Goal: Task Accomplishment & Management: Manage account settings

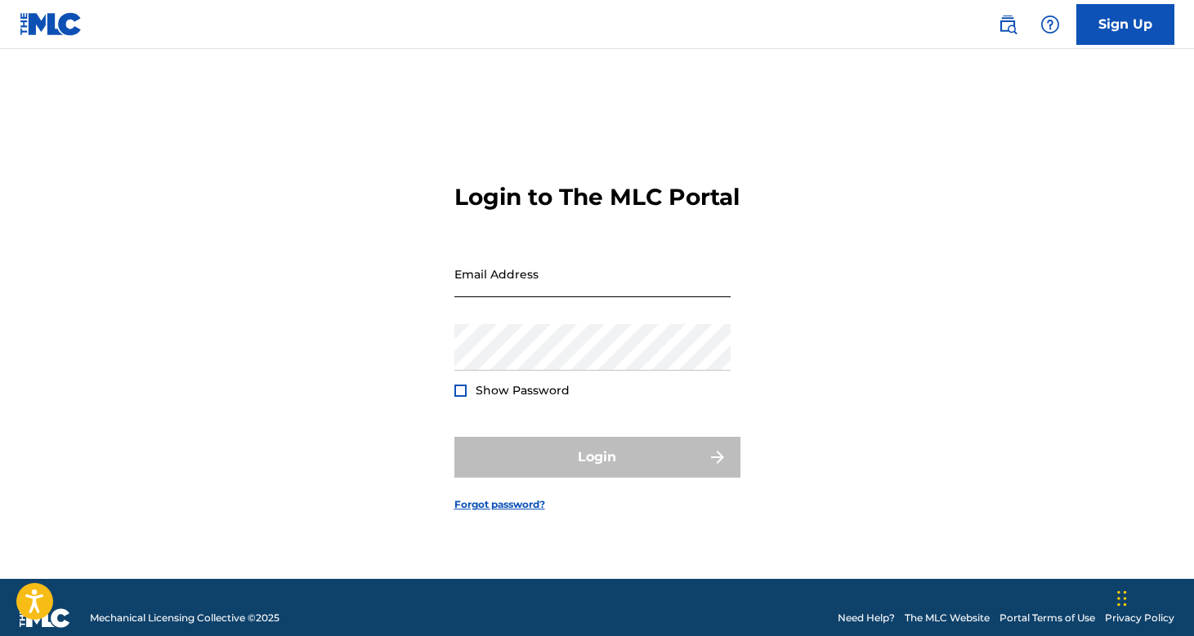
click at [522, 297] on input "Email Address" at bounding box center [592, 274] width 276 height 47
type input "[PERSON_NAME][EMAIL_ADDRESS][PERSON_NAME][DOMAIN_NAME]"
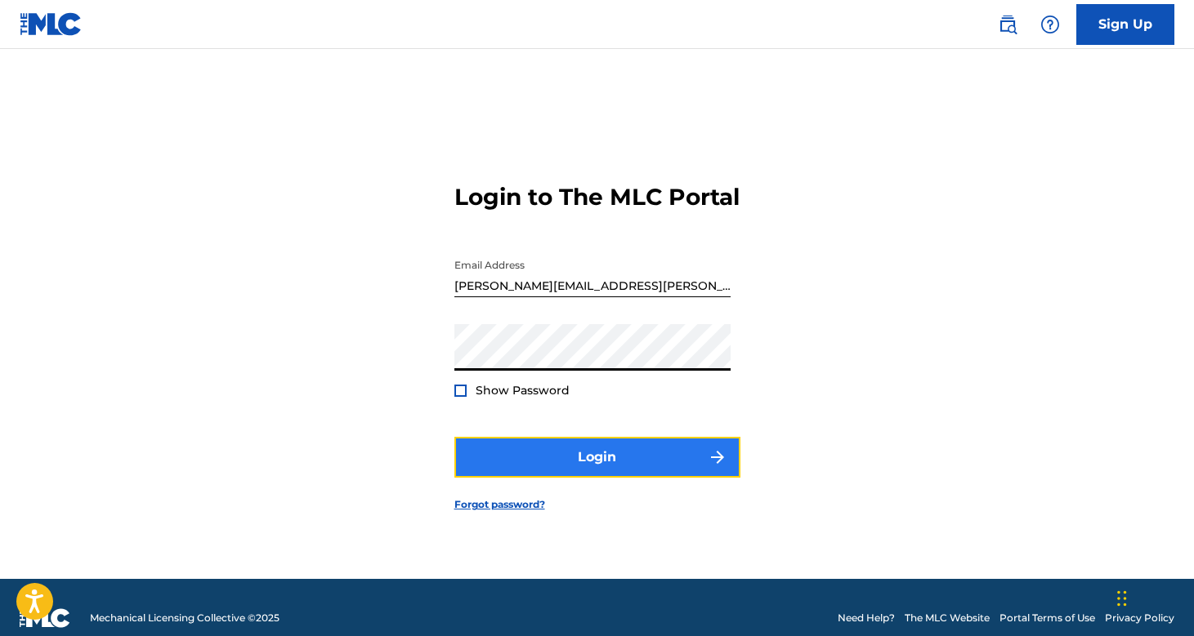
click at [713, 467] on img "submit" at bounding box center [717, 458] width 20 height 20
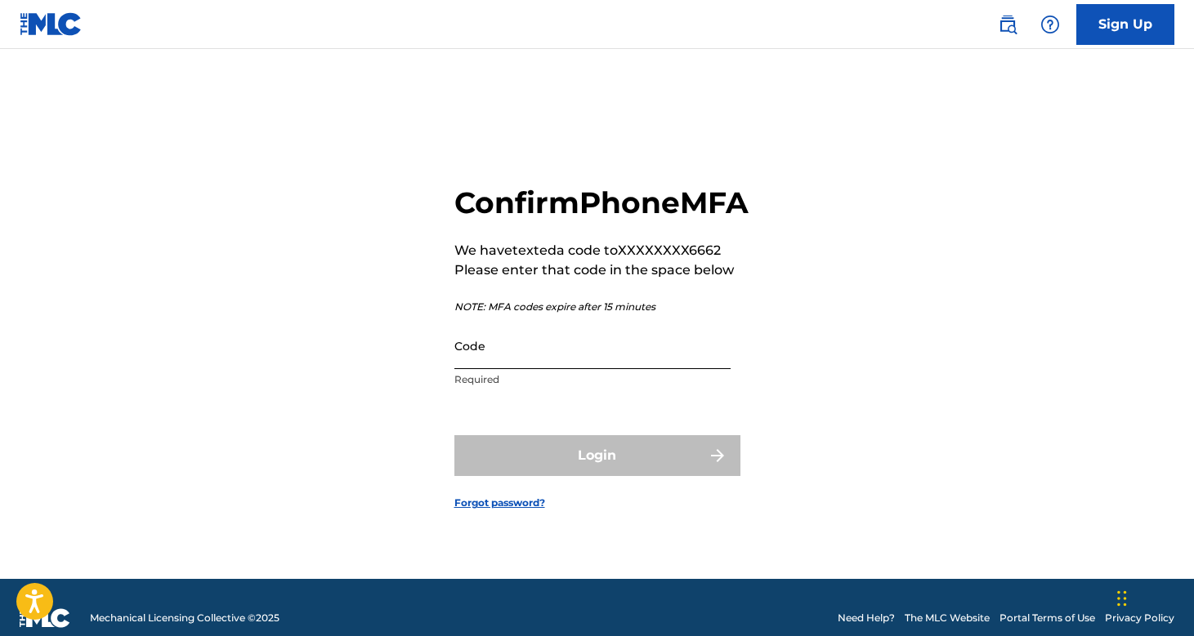
click at [525, 369] on input "Code" at bounding box center [592, 346] width 276 height 47
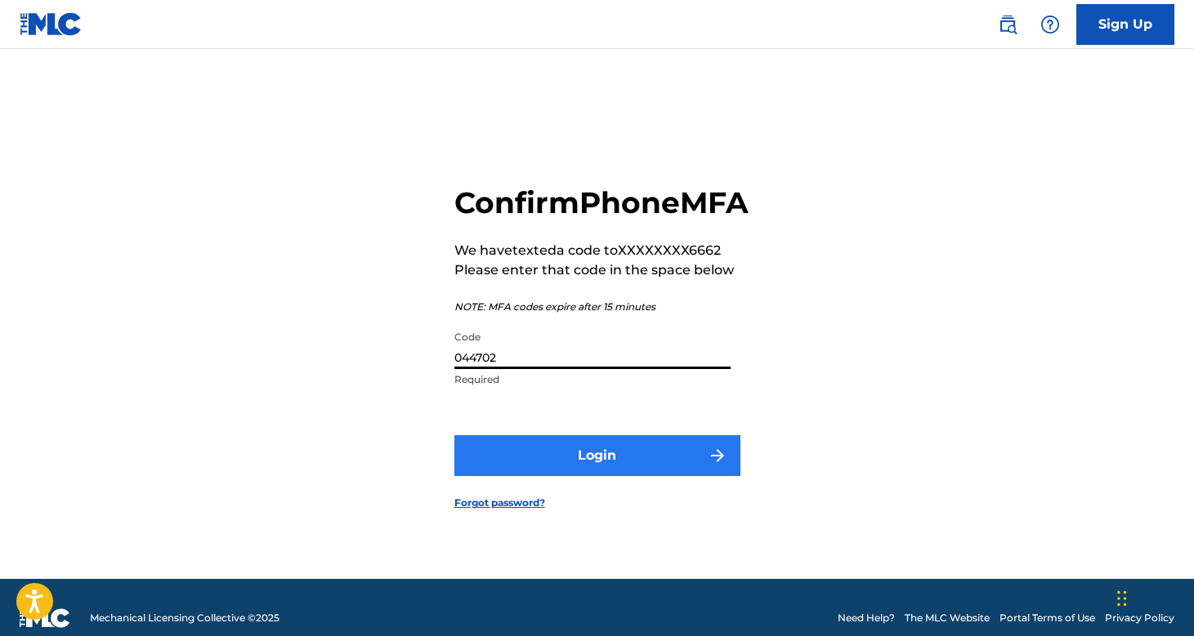
type input "044702"
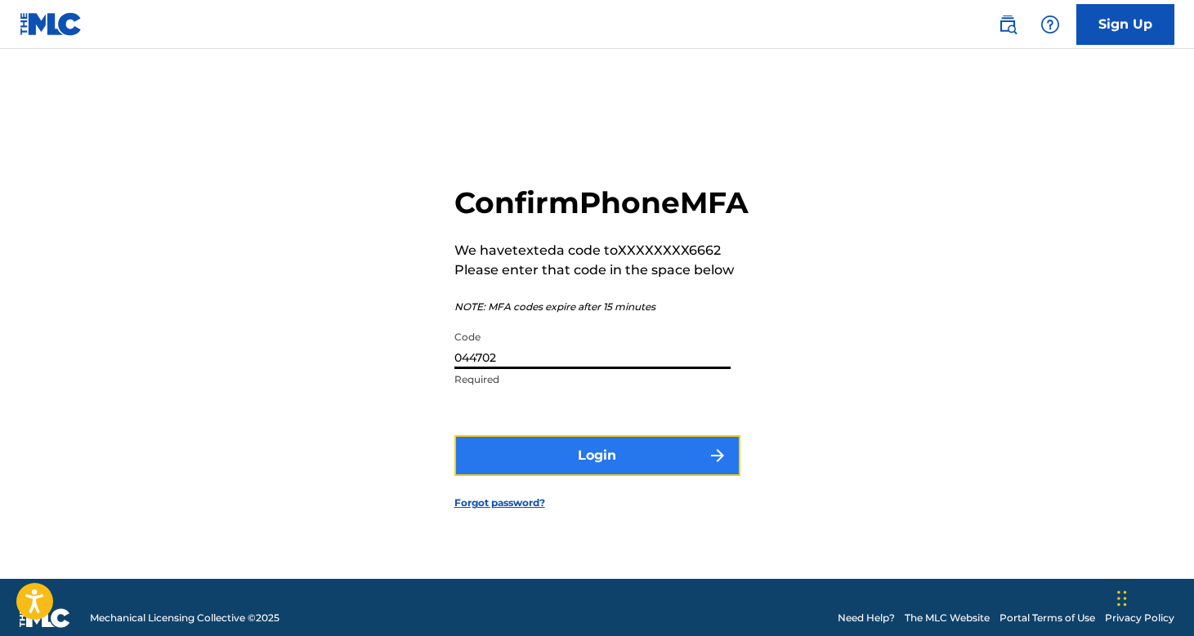
click at [555, 471] on button "Login" at bounding box center [597, 455] width 286 height 41
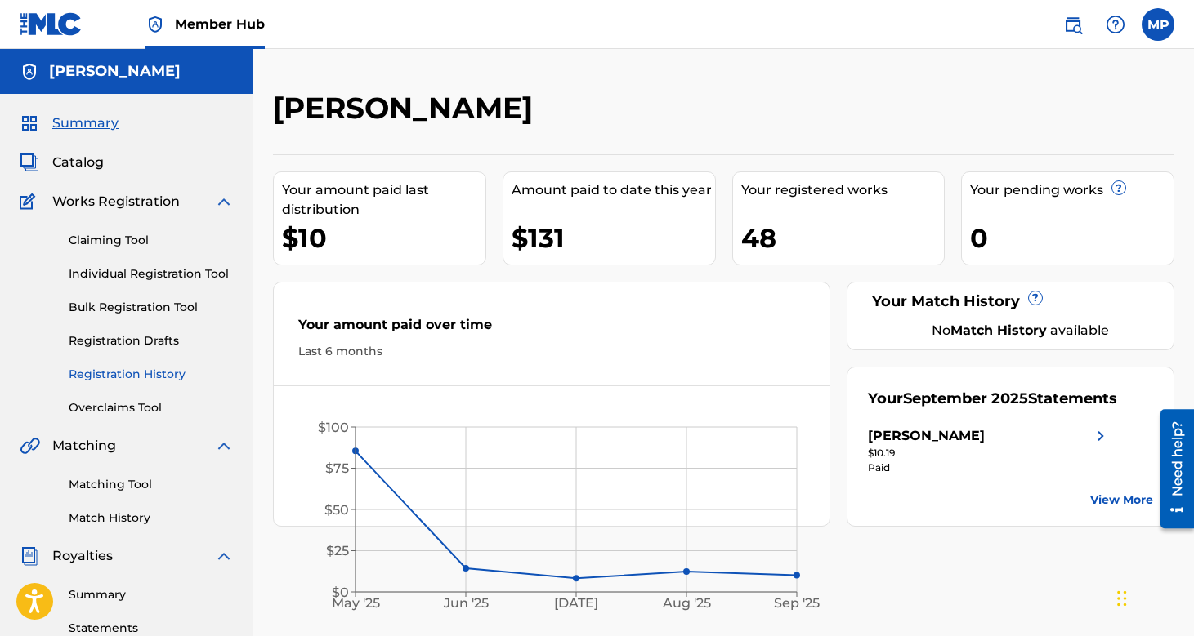
click at [129, 374] on link "Registration History" at bounding box center [151, 374] width 165 height 17
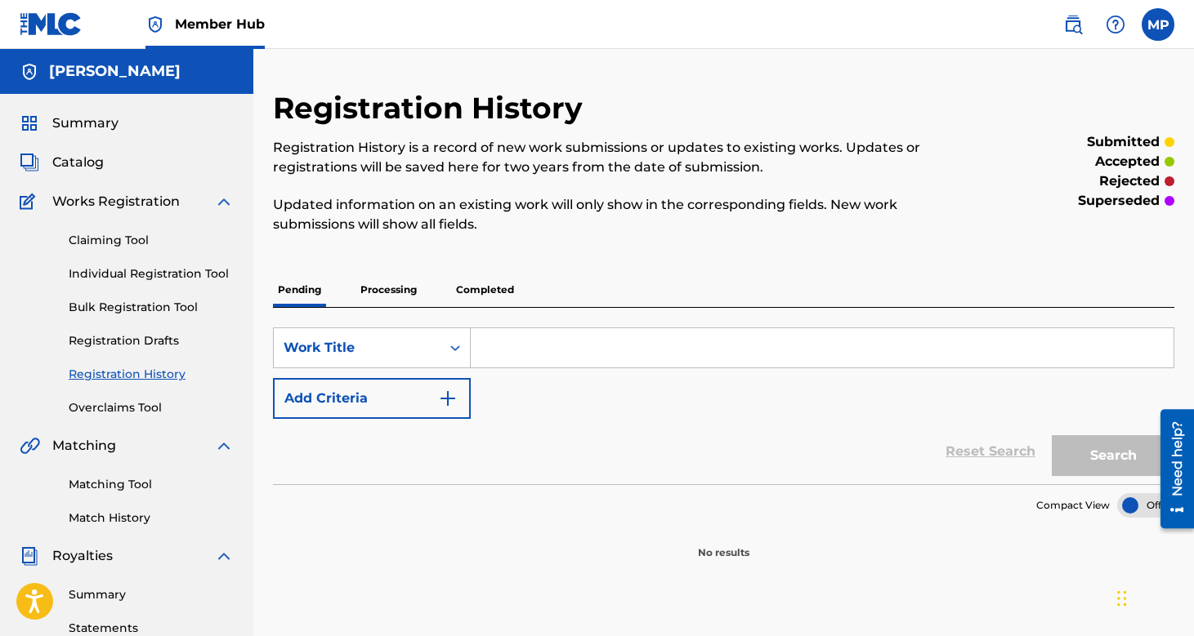
click at [522, 350] on input "Search Form" at bounding box center [822, 347] width 703 height 39
click at [392, 295] on p "Processing" at bounding box center [388, 290] width 66 height 34
click at [466, 290] on p "Completed" at bounding box center [485, 290] width 68 height 34
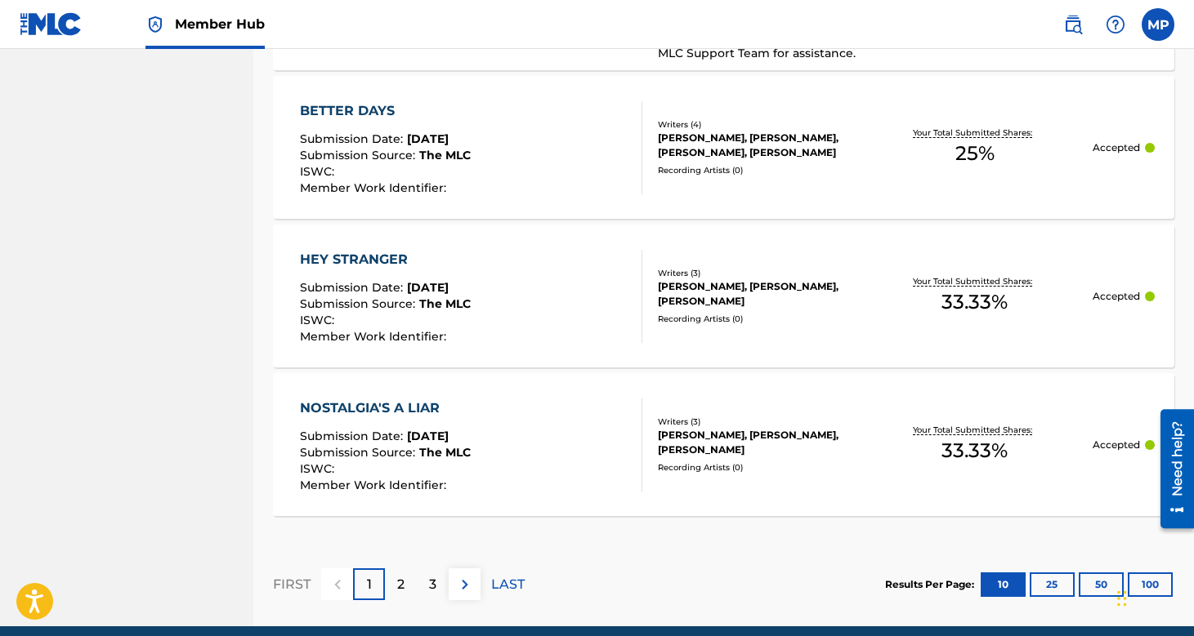
scroll to position [1687, 0]
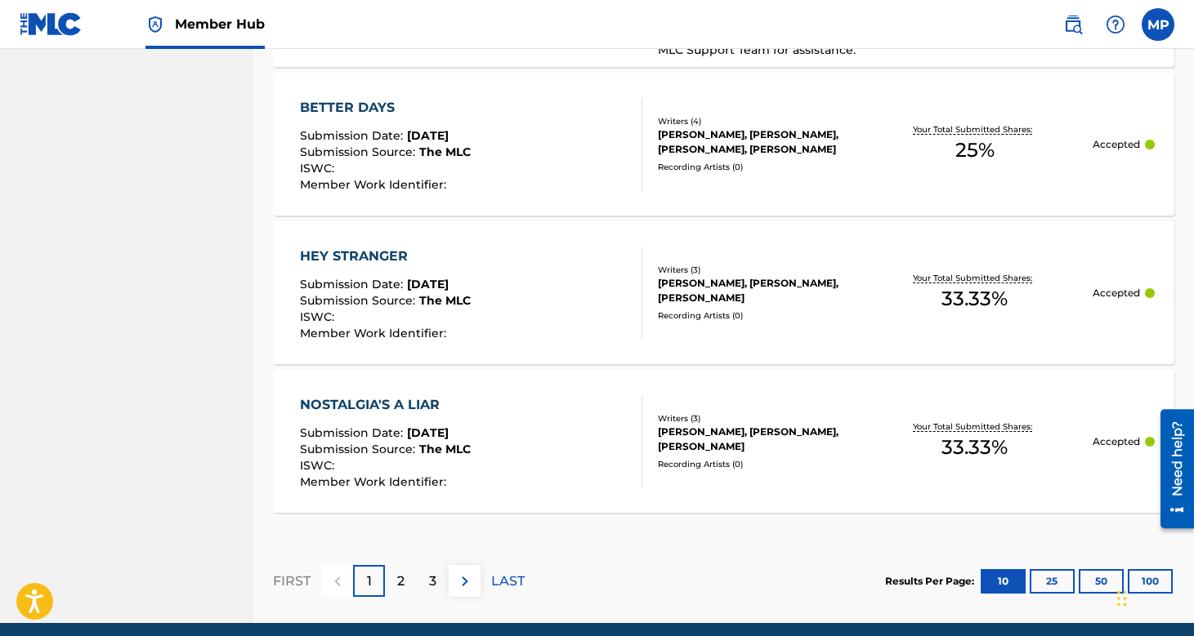
click at [868, 314] on div "Your Total Submitted Shares: 33.33 %" at bounding box center [974, 293] width 236 height 50
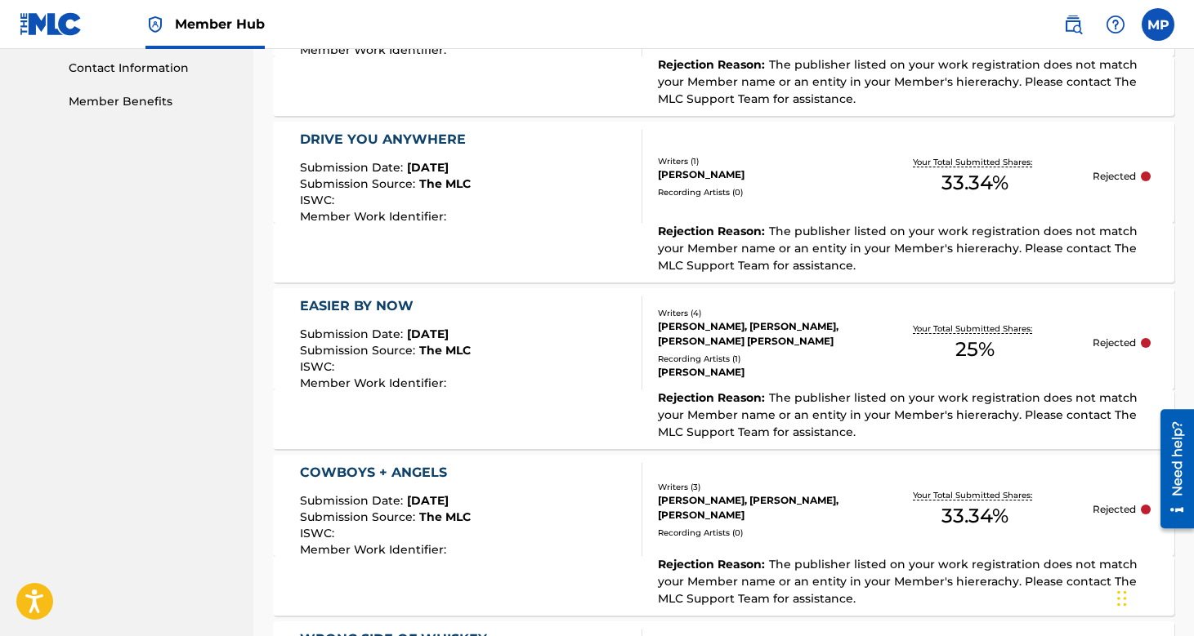
scroll to position [810, 0]
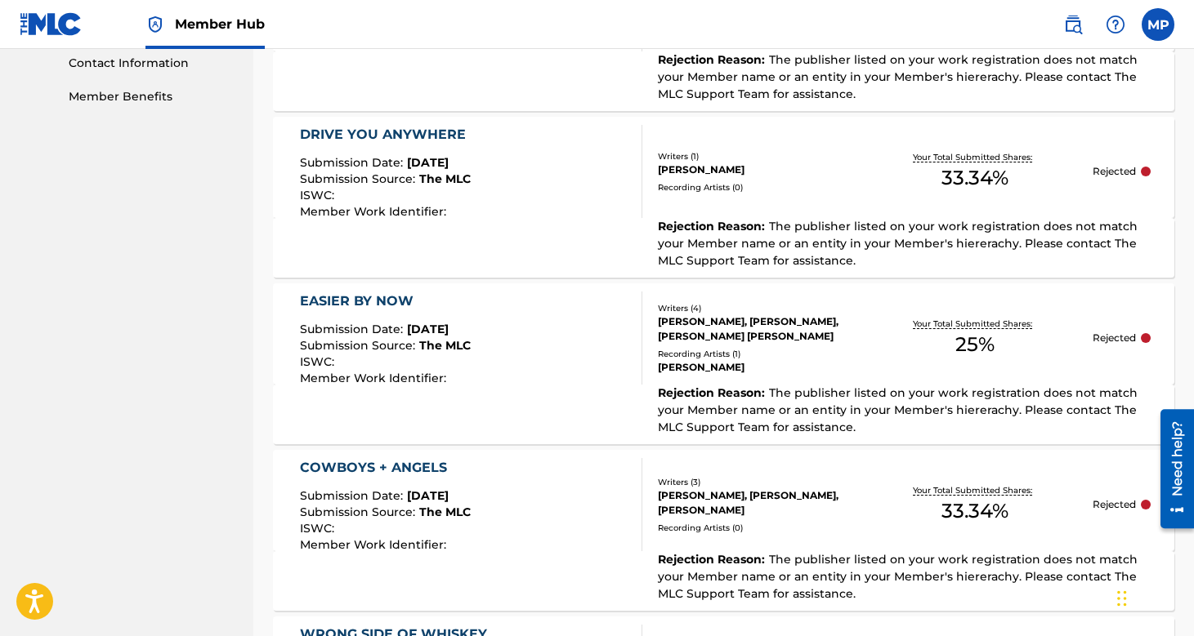
click at [828, 401] on div "Rejection Reason : The publisher listed on your work registration does not matc…" at bounding box center [900, 410] width 517 height 51
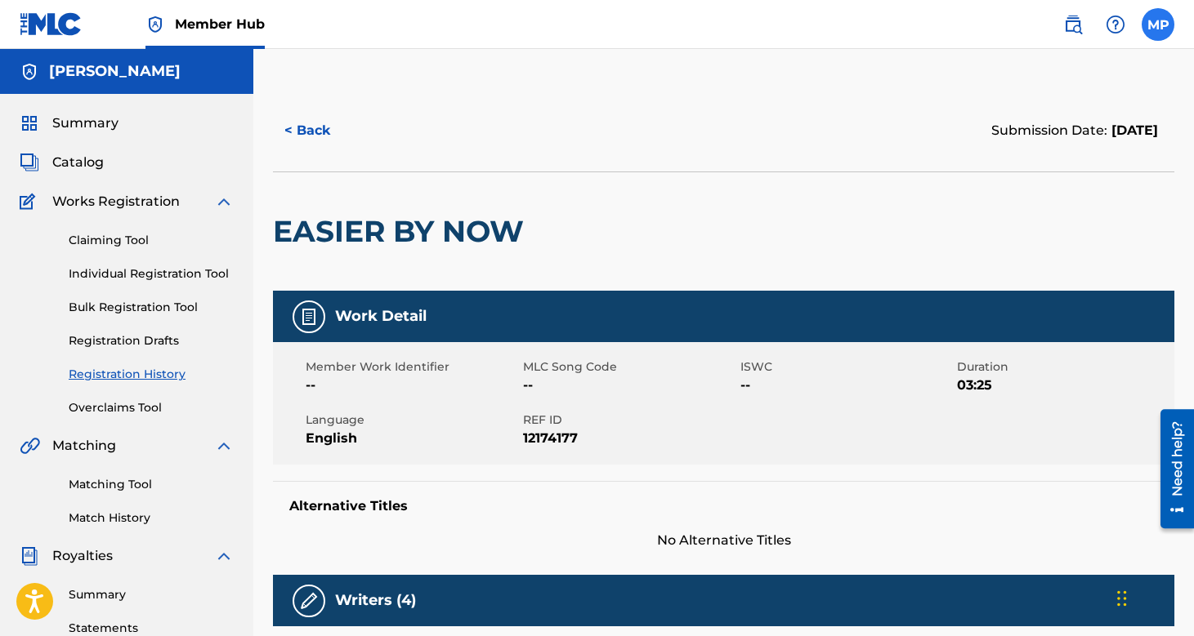
click at [1149, 25] on label at bounding box center [1157, 24] width 33 height 33
click at [1158, 25] on input "MP [PERSON_NAME] [PERSON_NAME][EMAIL_ADDRESS][PERSON_NAME][DOMAIN_NAME] Notific…" at bounding box center [1158, 25] width 0 height 0
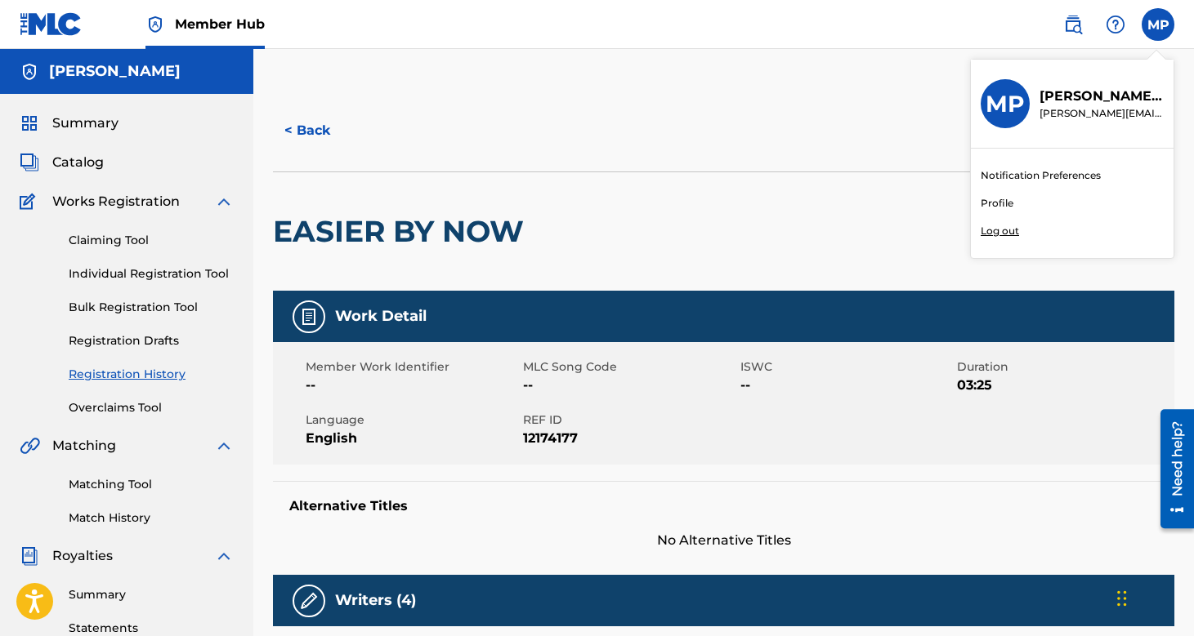
click at [1002, 204] on link "Profile" at bounding box center [996, 203] width 33 height 15
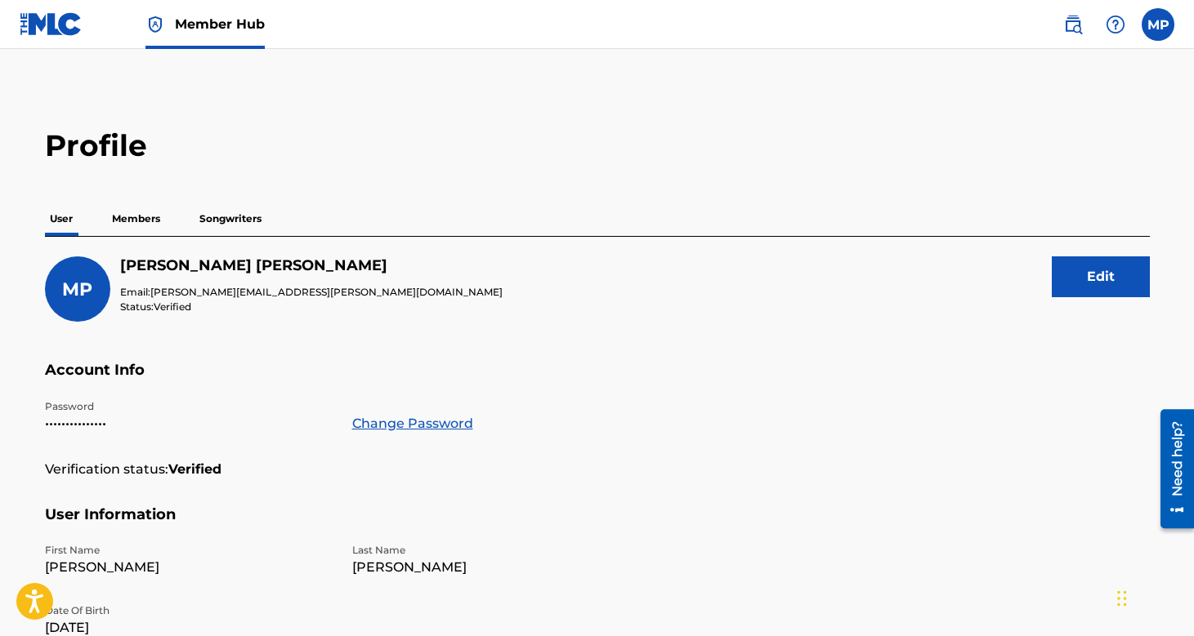
click at [226, 213] on p "Songwriters" at bounding box center [230, 219] width 72 height 34
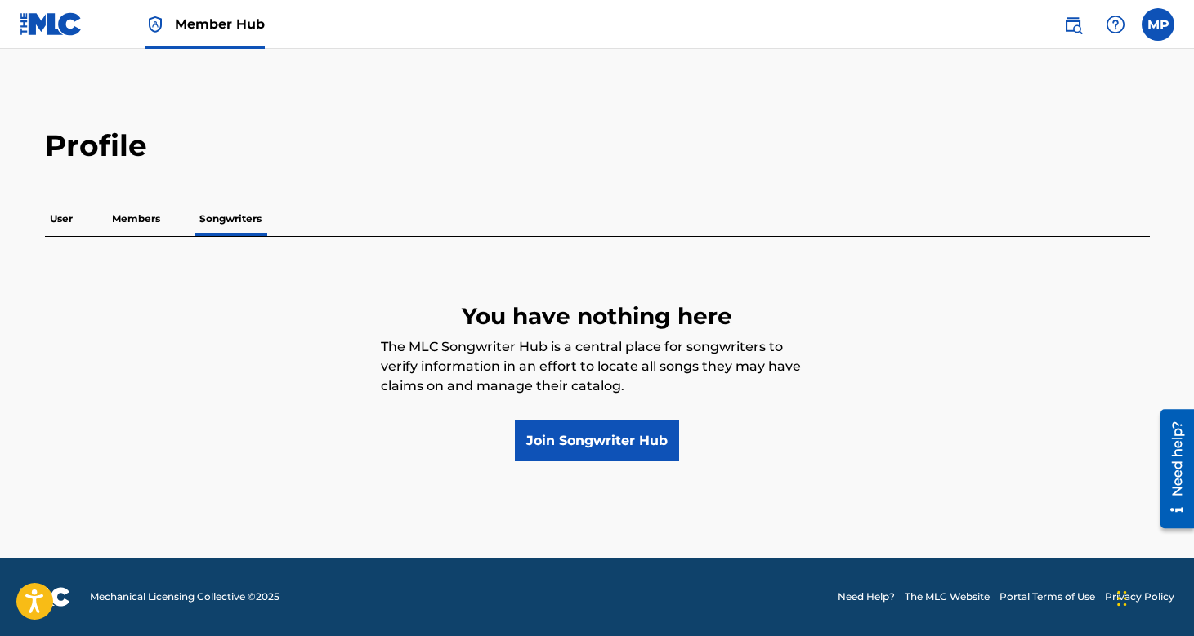
click at [132, 223] on p "Members" at bounding box center [136, 219] width 58 height 34
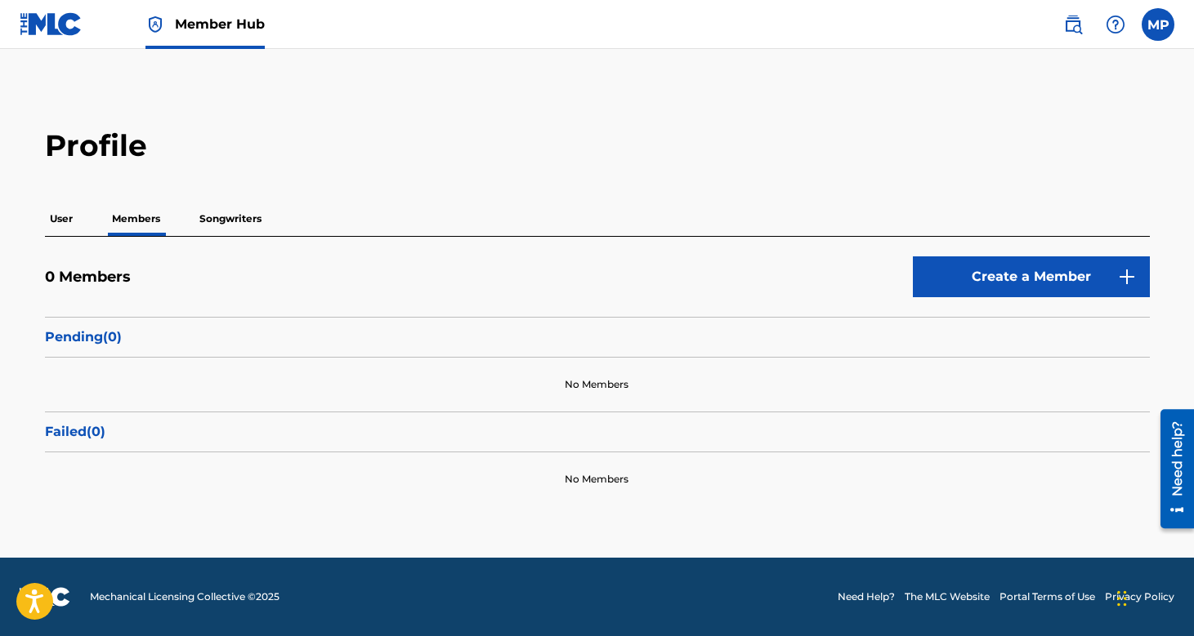
click at [199, 227] on p "Songwriters" at bounding box center [230, 219] width 72 height 34
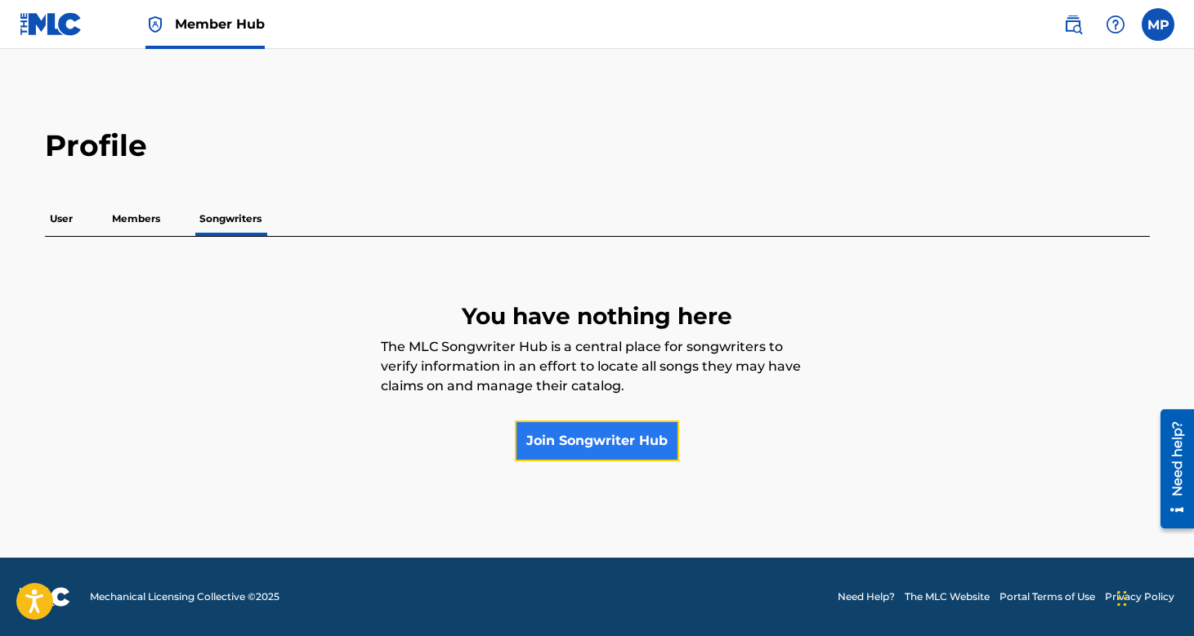
click at [545, 431] on link "Join Songwriter Hub" at bounding box center [597, 441] width 164 height 41
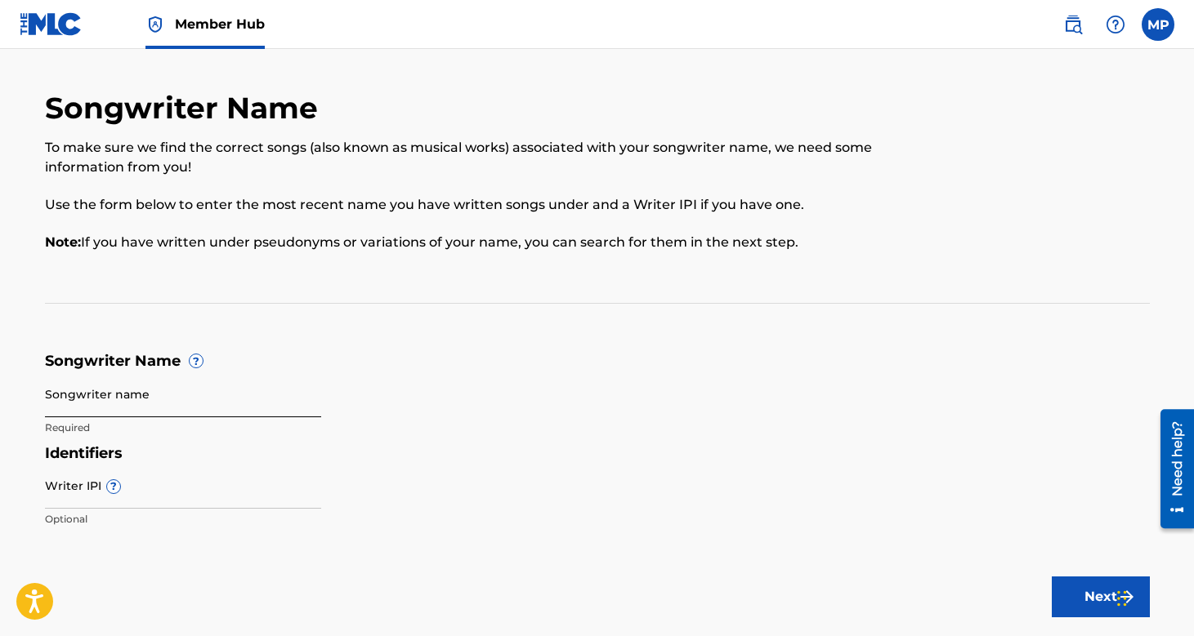
click at [111, 402] on input "Songwriter name" at bounding box center [183, 394] width 276 height 47
type input "[PERSON_NAME]"
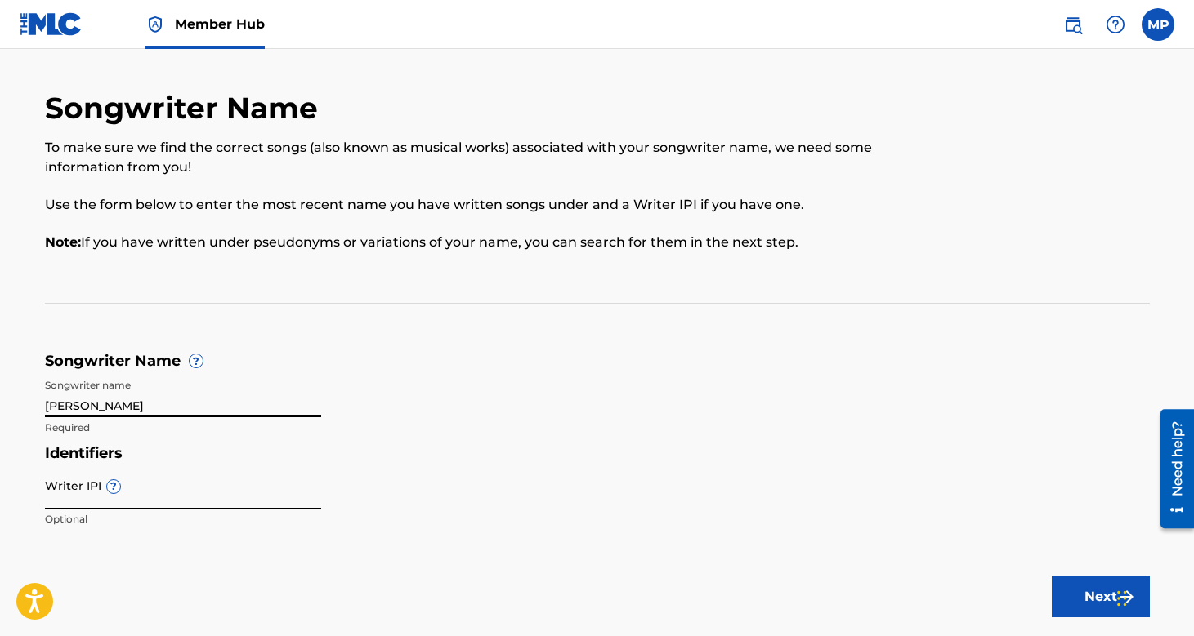
click at [78, 489] on input "Writer IPI ?" at bounding box center [183, 485] width 276 height 47
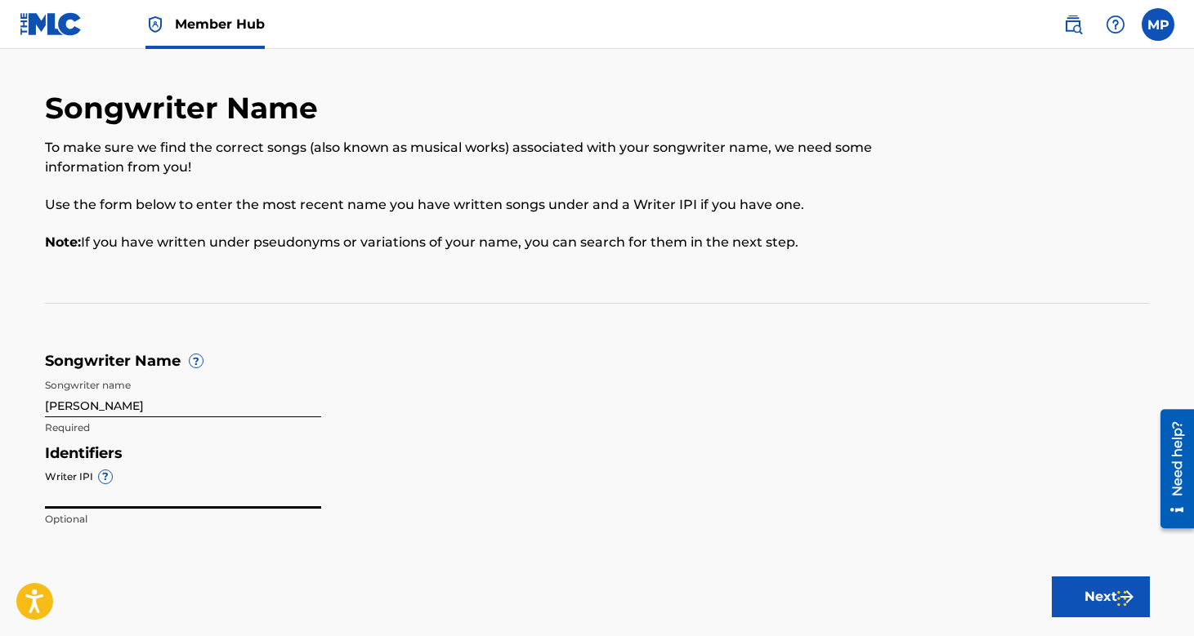
type input "00385427043"
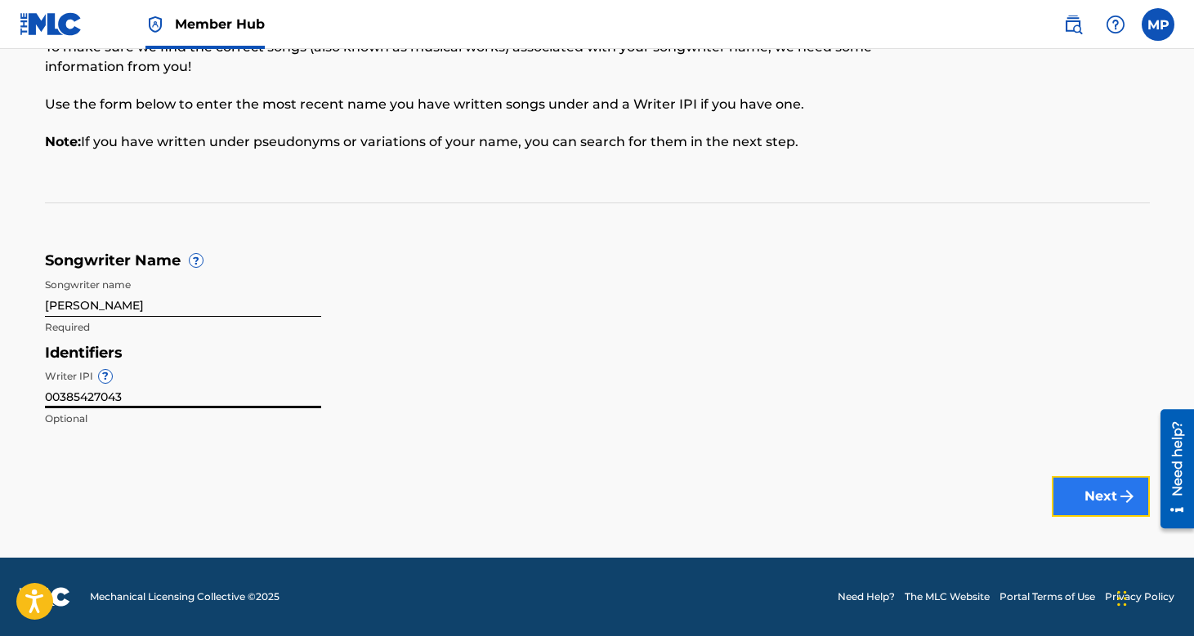
click at [1117, 494] on img "submit" at bounding box center [1127, 497] width 20 height 20
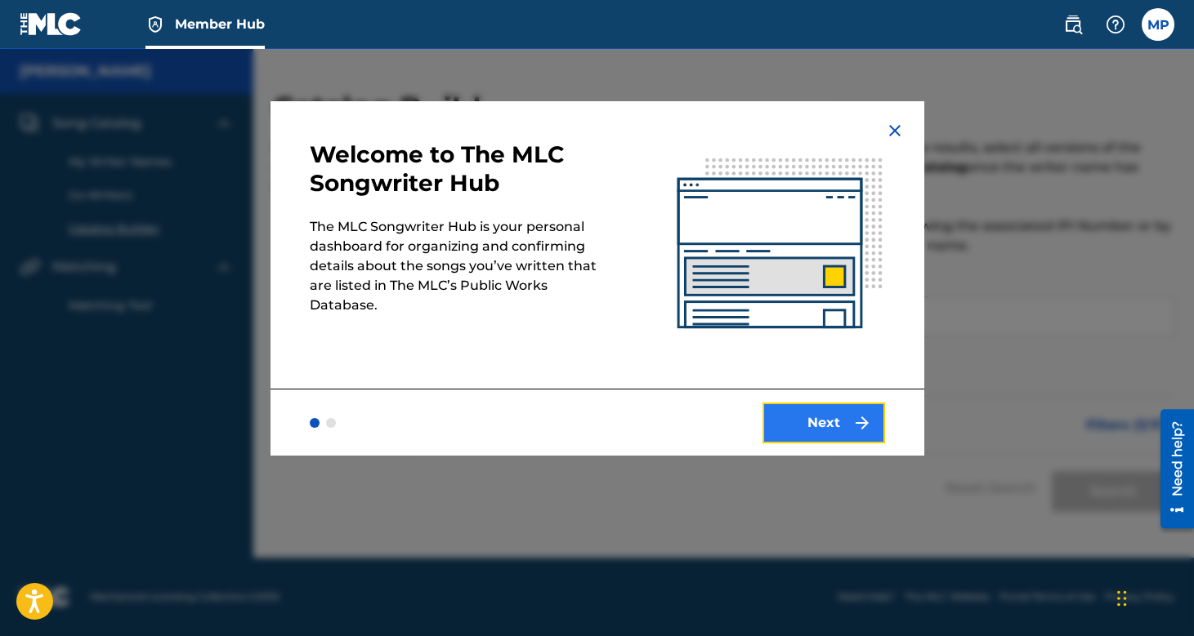
click at [808, 421] on button "Next" at bounding box center [823, 423] width 123 height 41
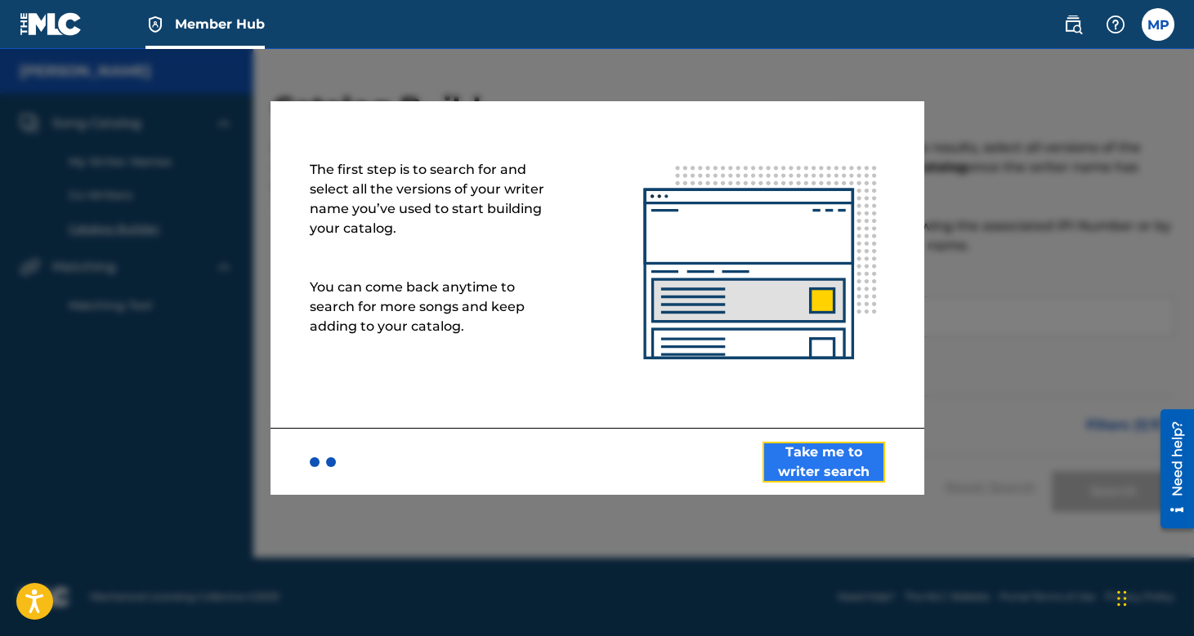
click at [827, 466] on button "Take me to writer search" at bounding box center [823, 462] width 123 height 41
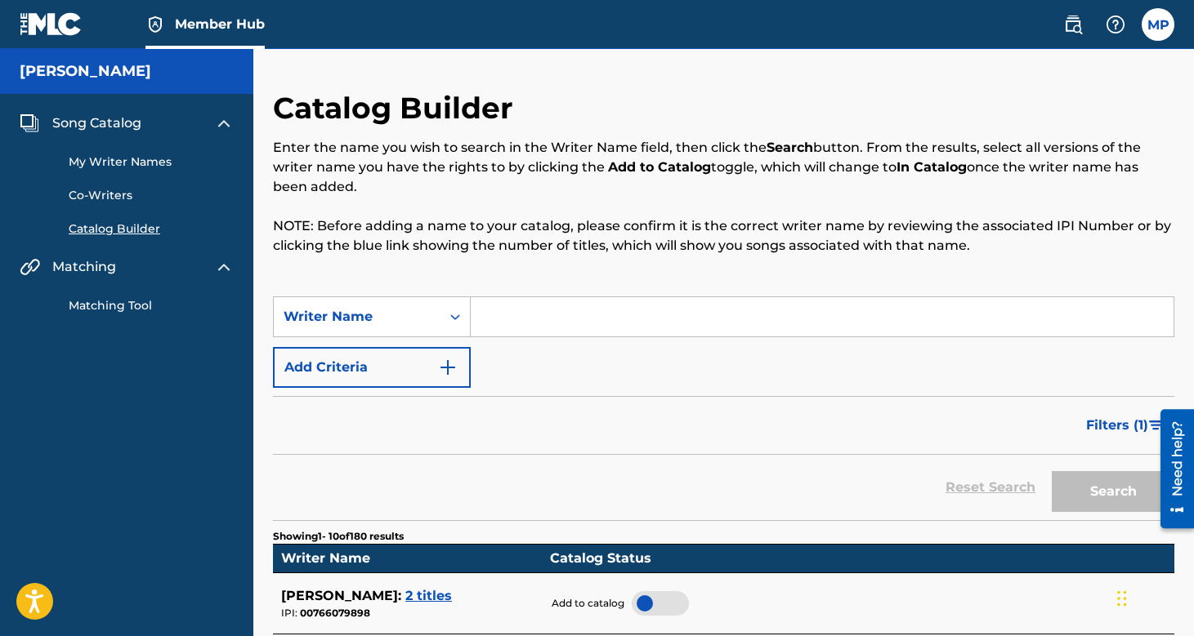
click at [538, 318] on input "Search Form" at bounding box center [822, 316] width 703 height 39
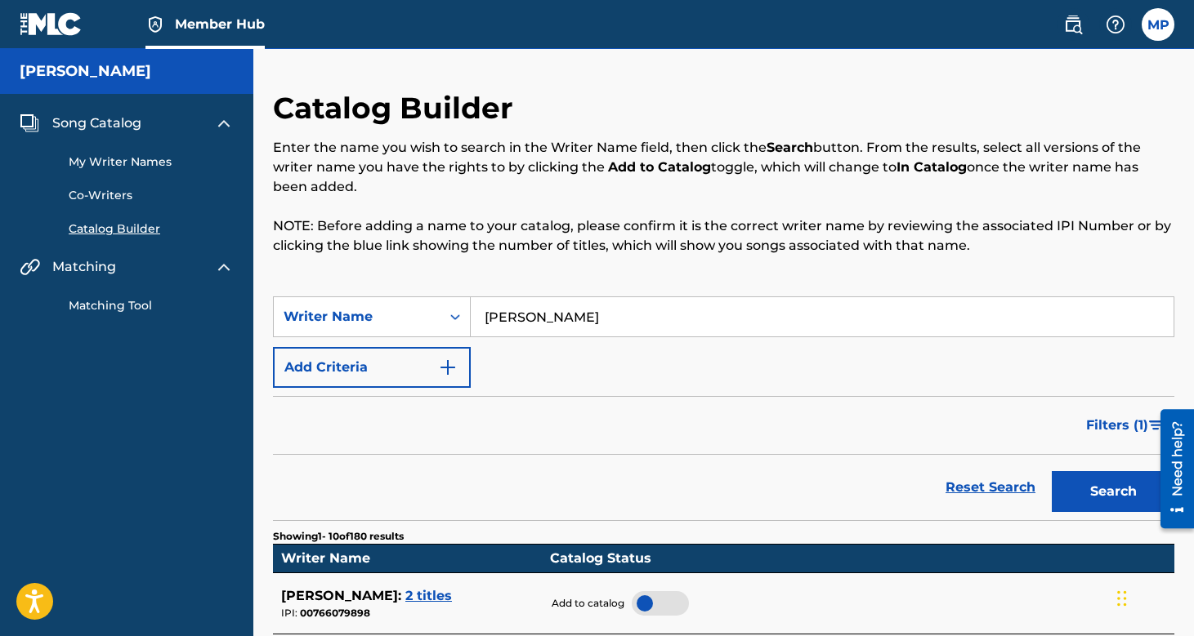
type input "[PERSON_NAME]"
click at [1051, 471] on button "Search" at bounding box center [1112, 491] width 123 height 41
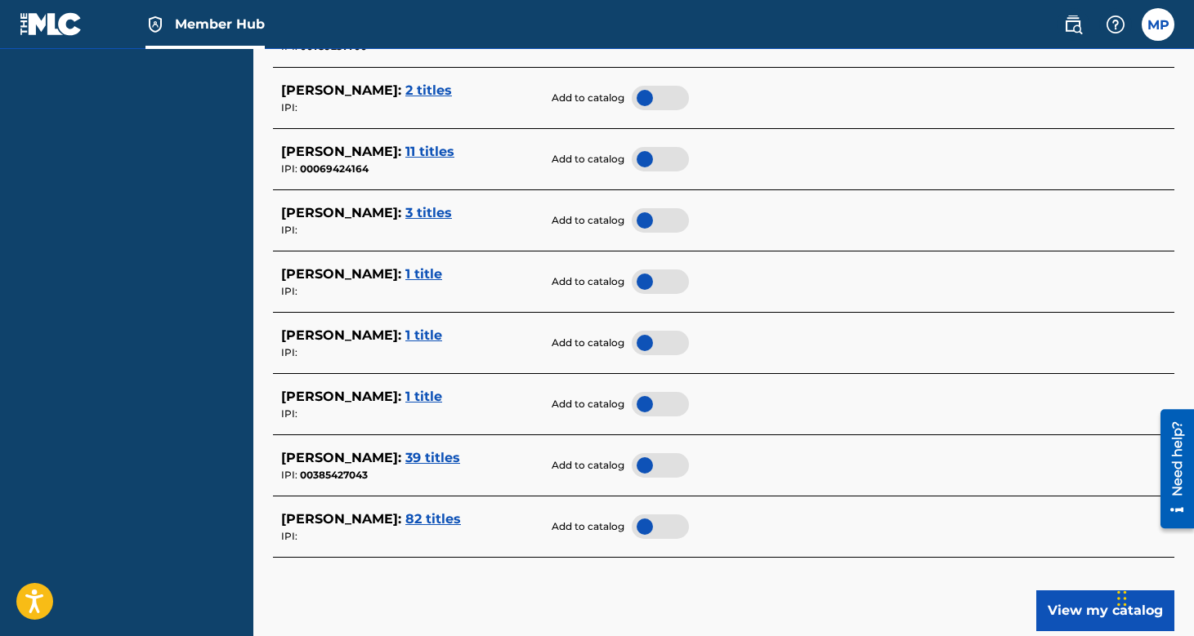
scroll to position [658, 0]
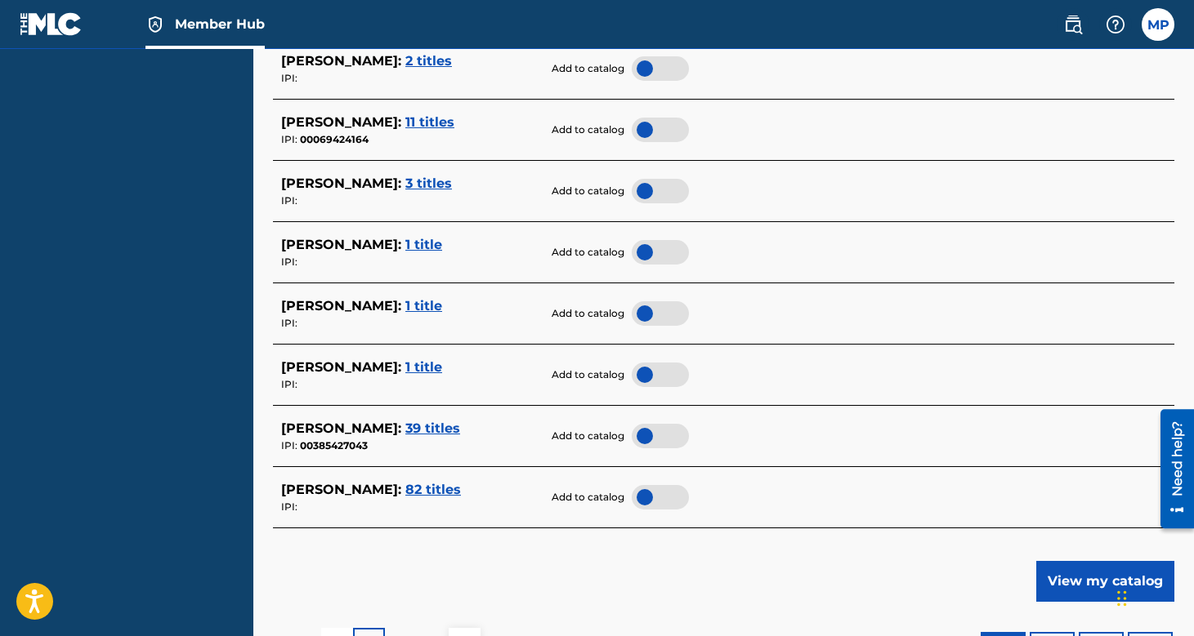
click at [652, 438] on div at bounding box center [660, 436] width 57 height 25
click at [460, 432] on span "39 titles" at bounding box center [432, 429] width 55 height 16
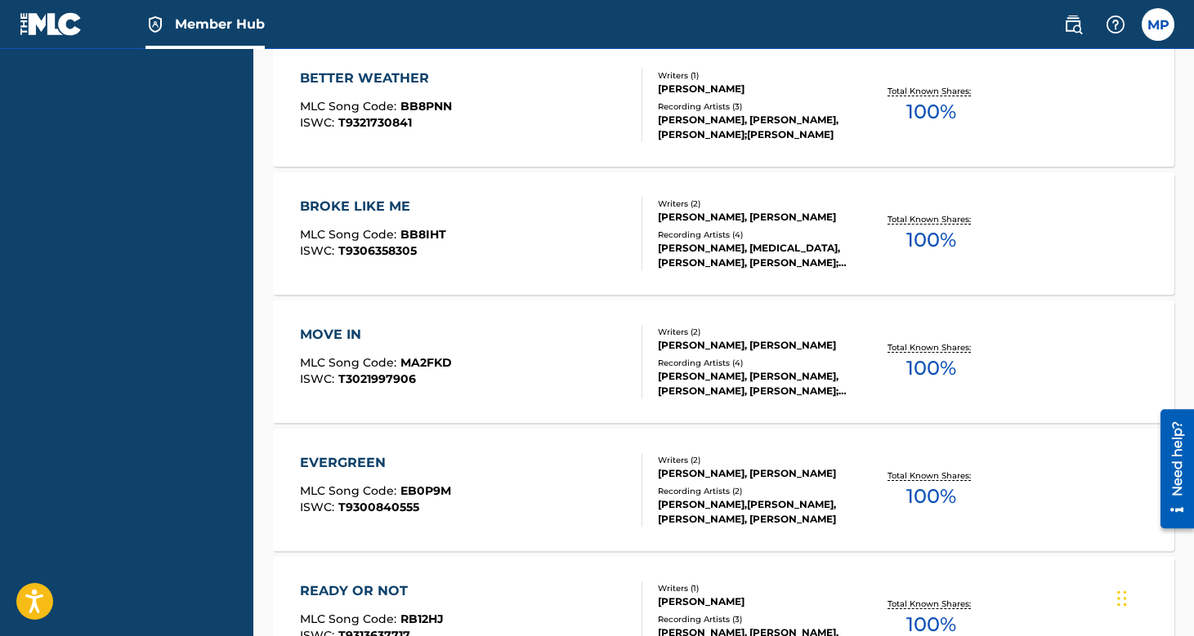
scroll to position [1396, 0]
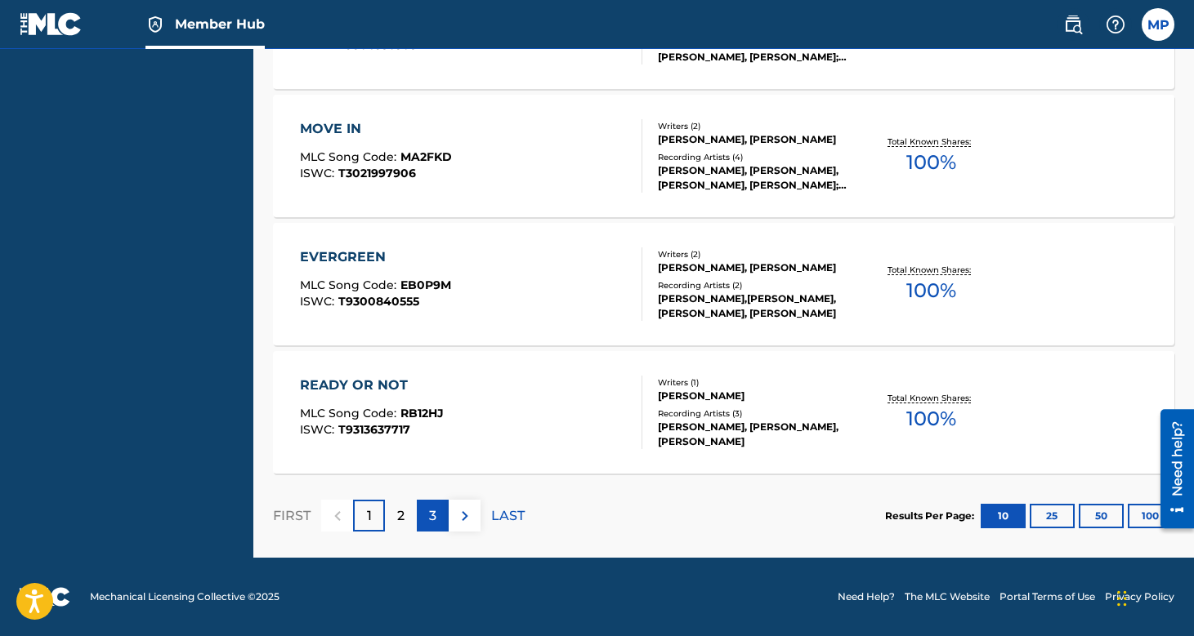
click at [436, 519] on div "3" at bounding box center [433, 516] width 32 height 32
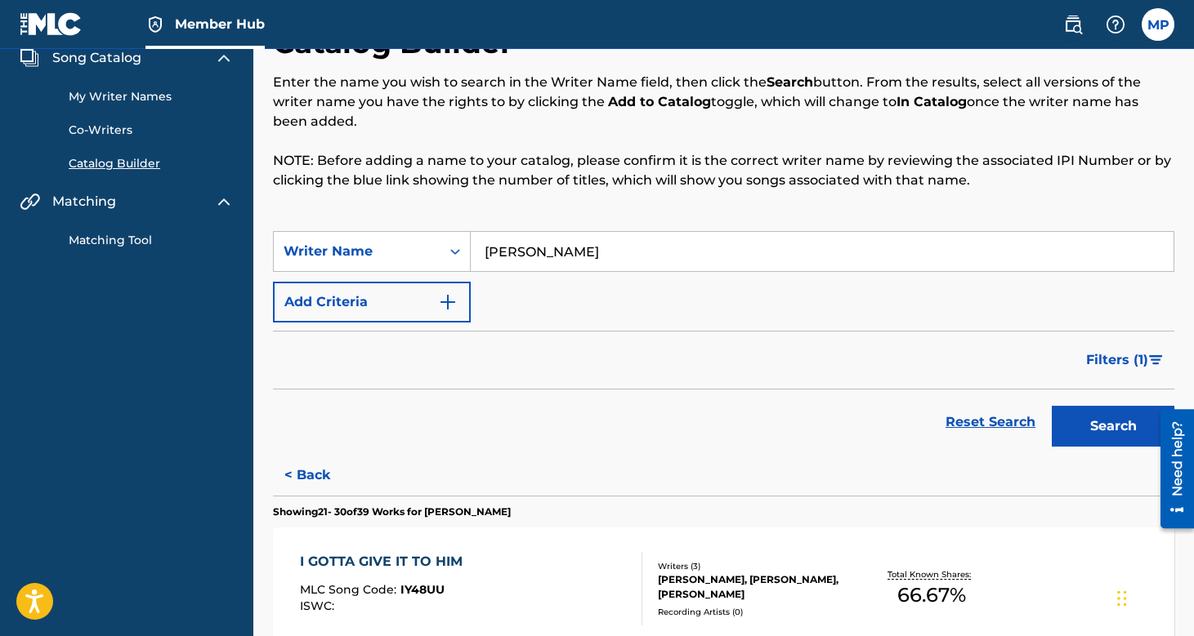
scroll to position [0, 0]
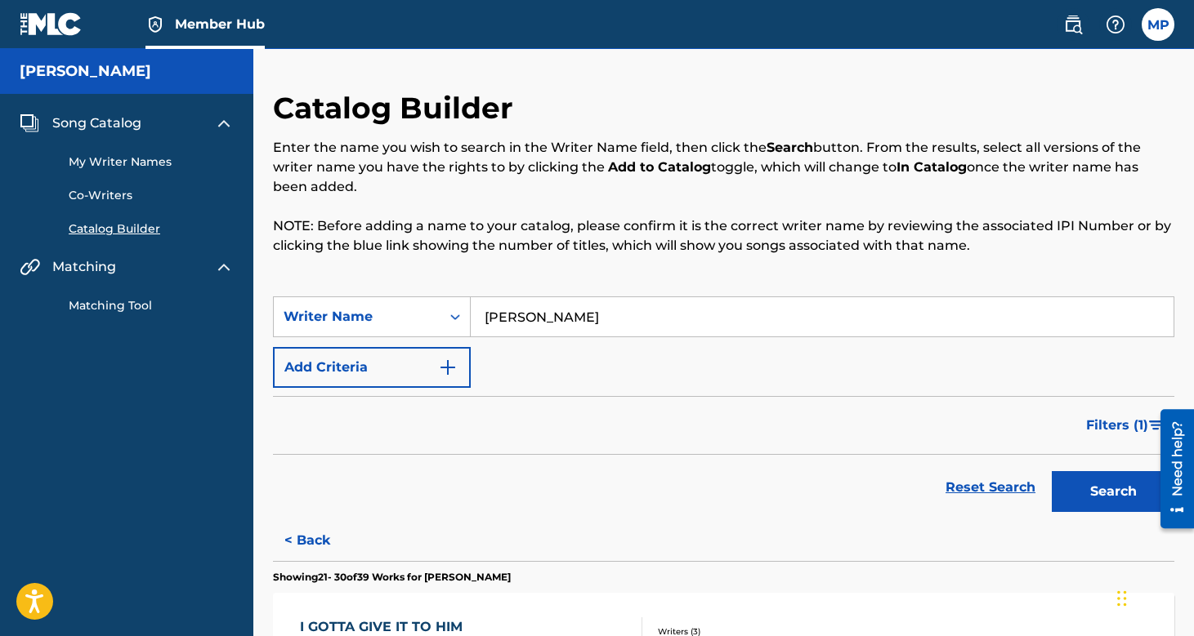
click at [127, 159] on link "My Writer Names" at bounding box center [151, 162] width 165 height 17
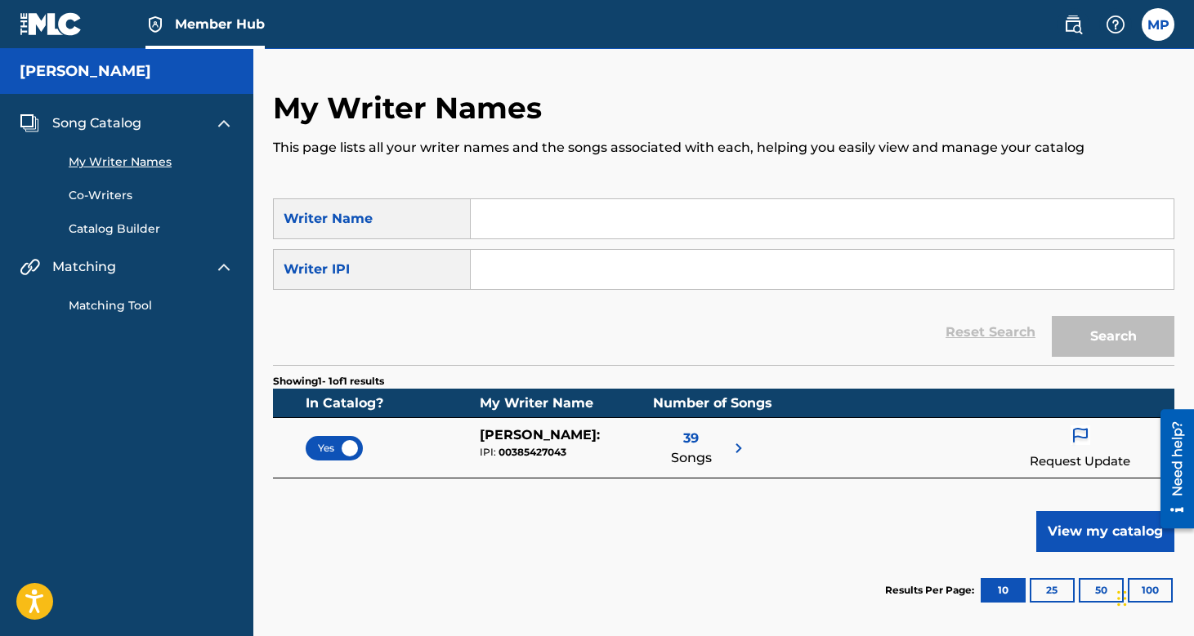
click at [109, 197] on link "Co-Writers" at bounding box center [151, 195] width 165 height 17
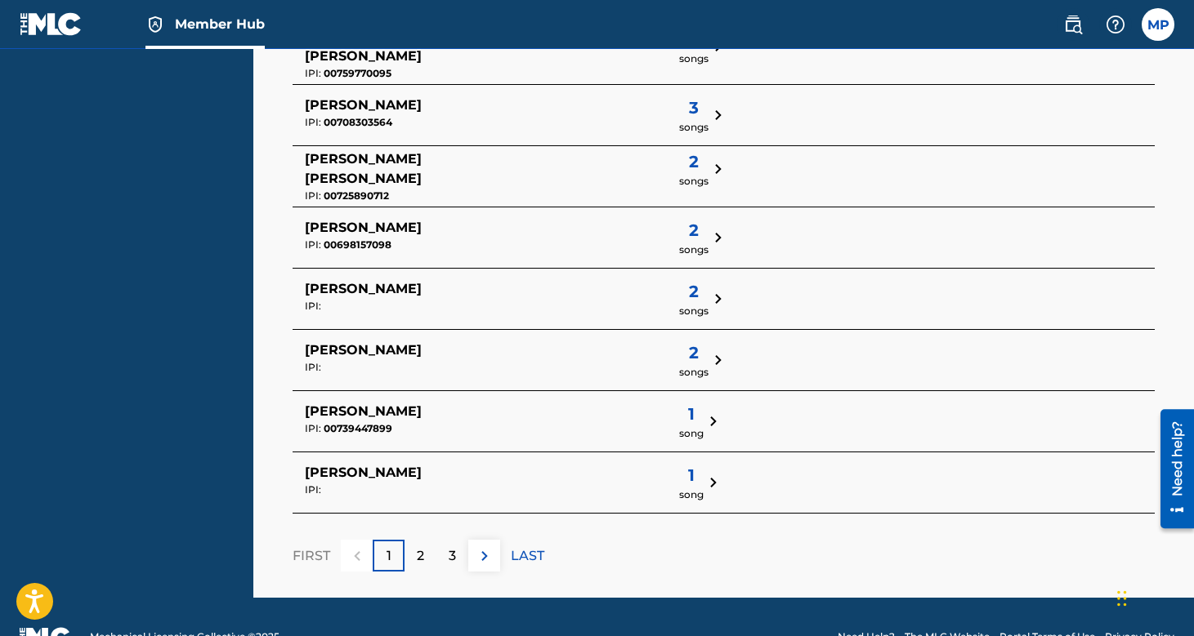
scroll to position [580, 0]
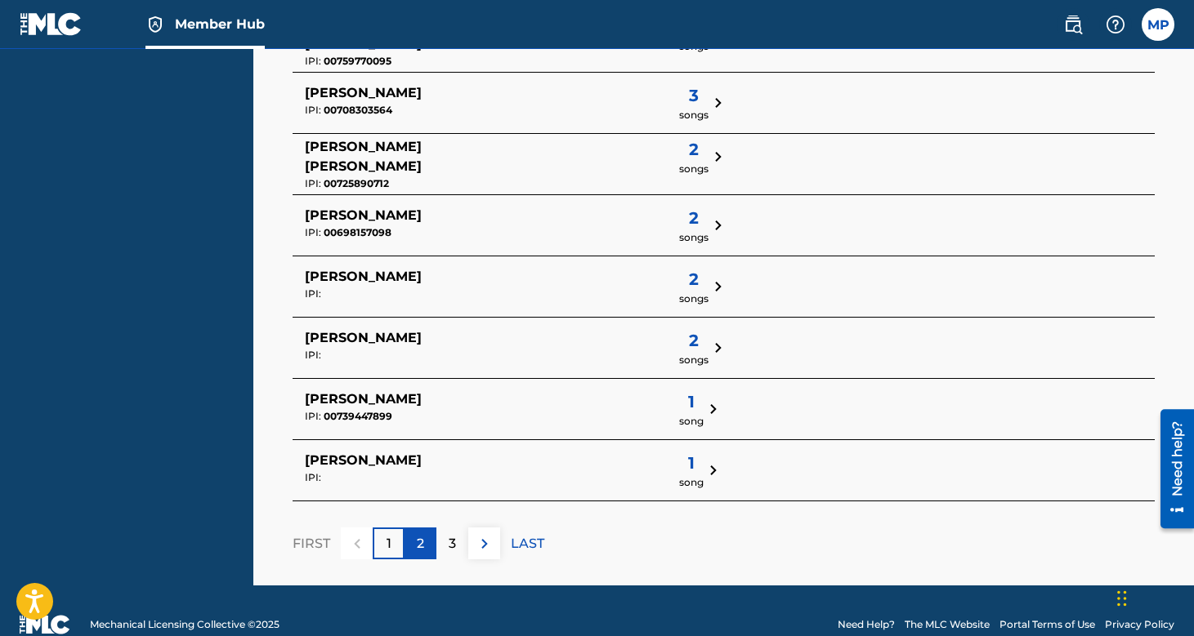
click at [418, 551] on p "2" at bounding box center [420, 544] width 7 height 20
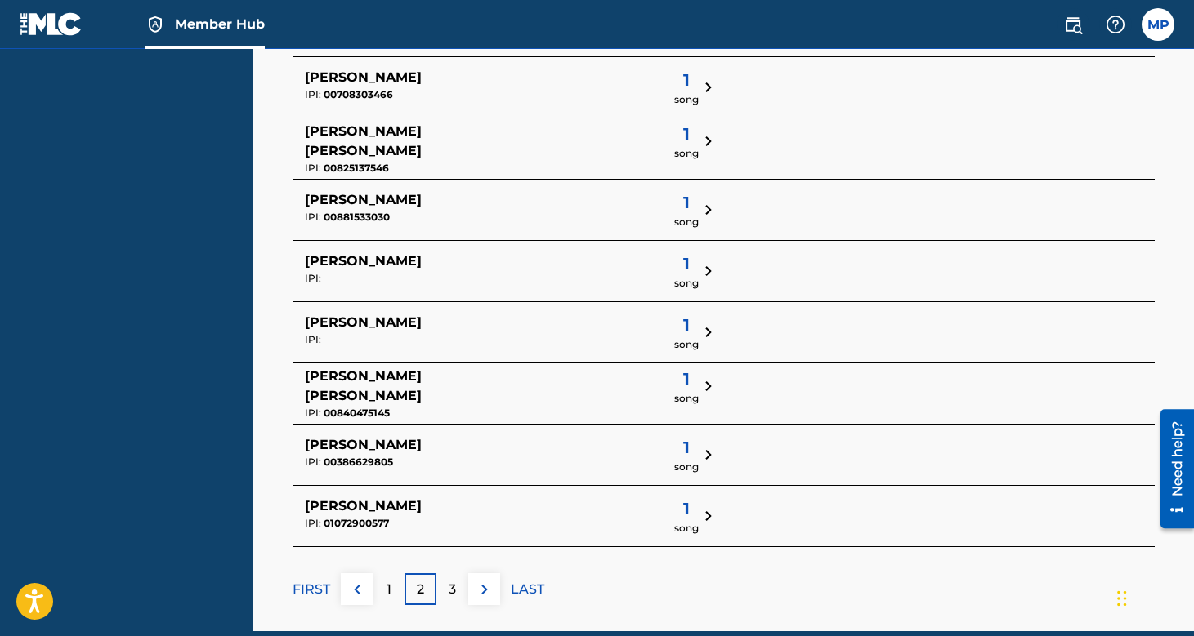
scroll to position [536, 0]
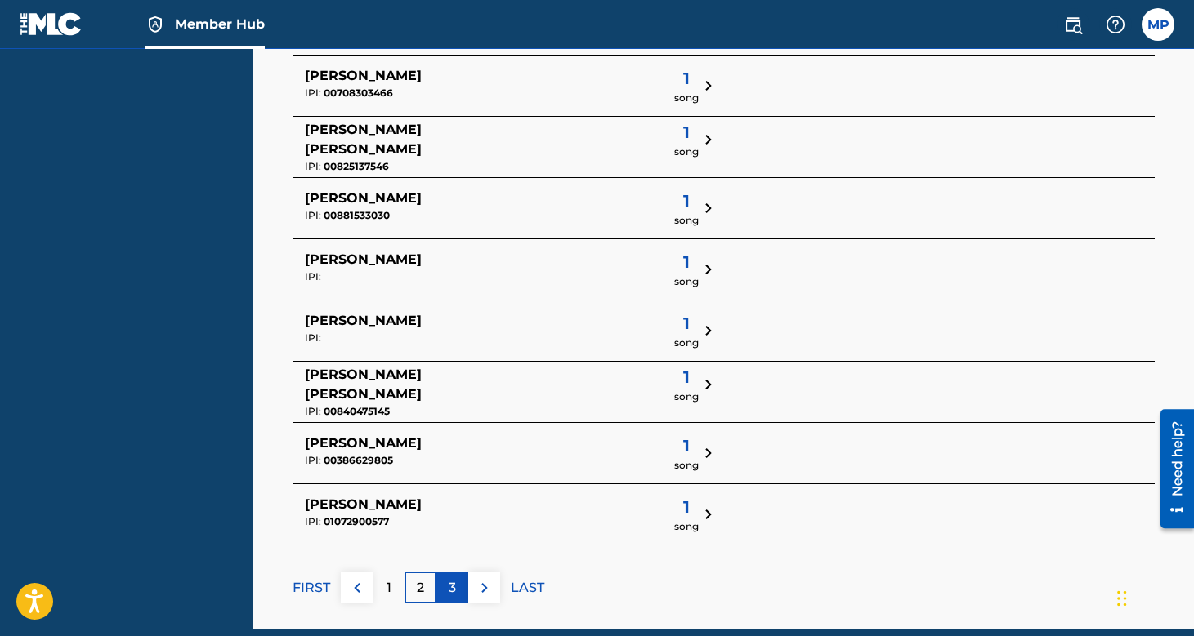
click at [453, 602] on div "3" at bounding box center [452, 588] width 32 height 32
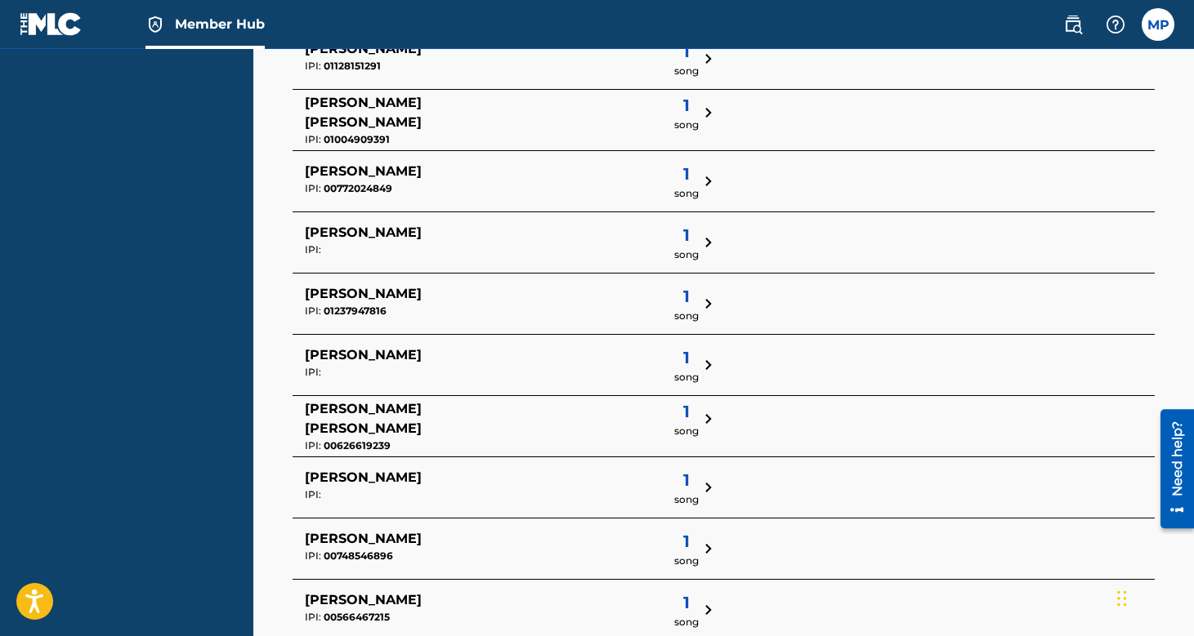
scroll to position [608, 0]
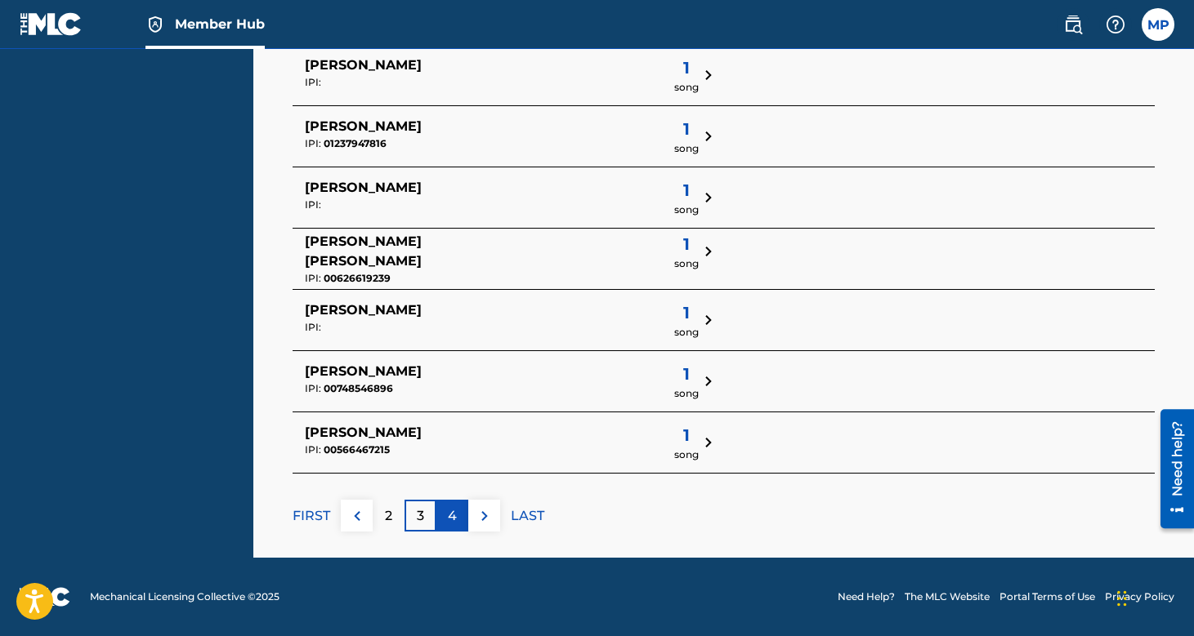
click at [461, 518] on div "4" at bounding box center [452, 516] width 32 height 32
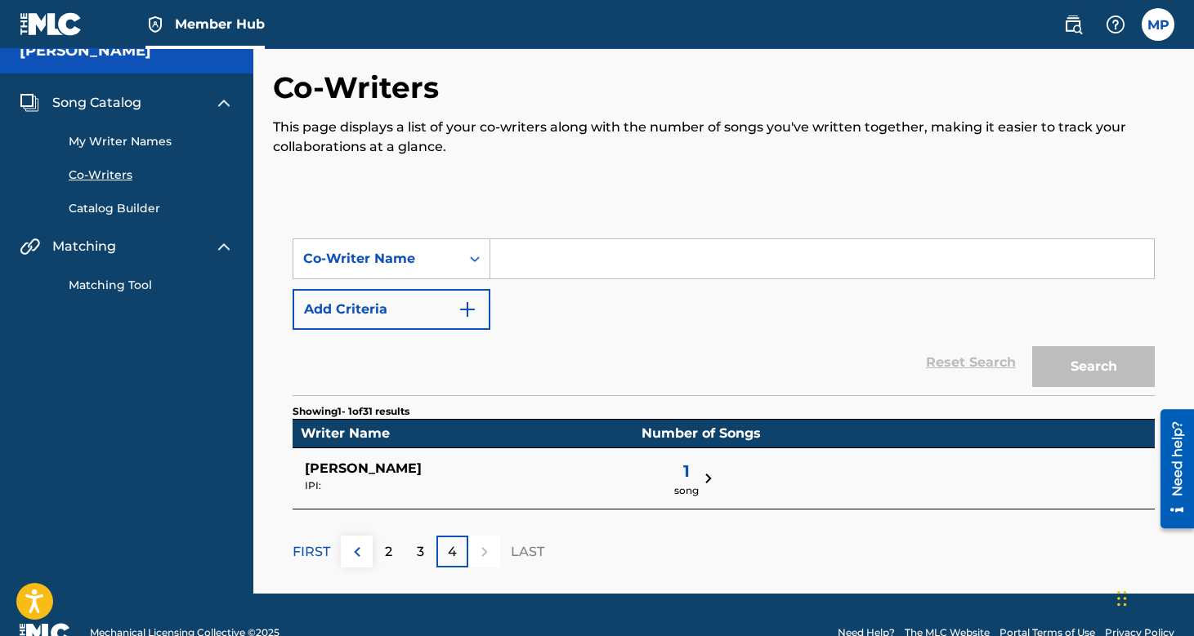
scroll to position [34, 0]
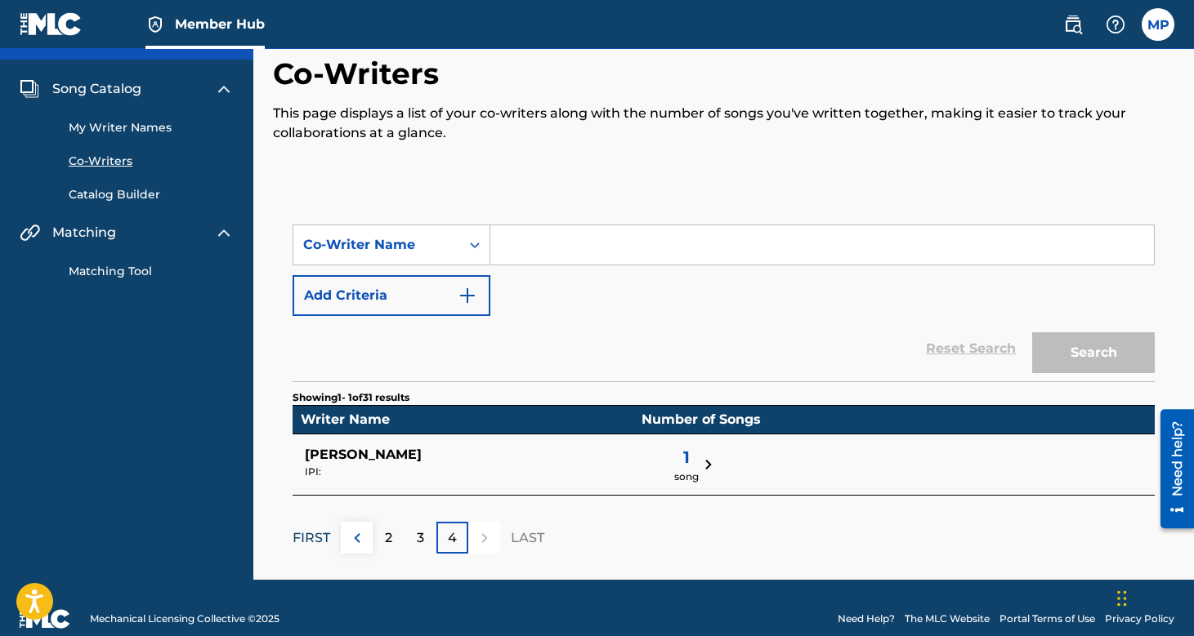
click at [328, 535] on p "FIRST" at bounding box center [311, 539] width 38 height 20
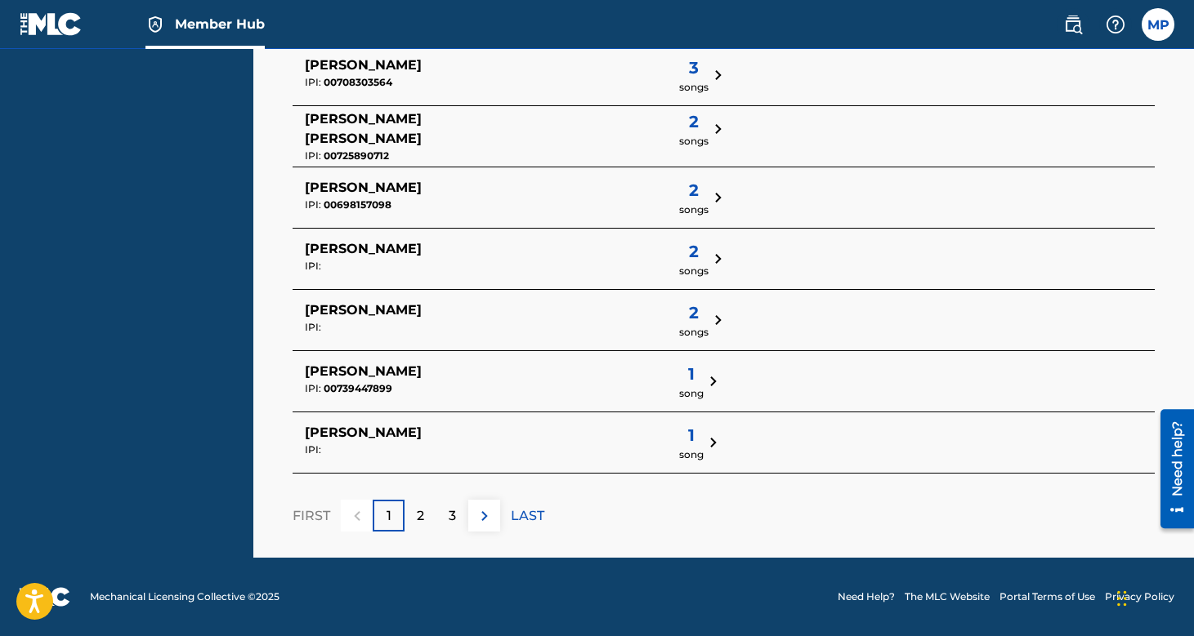
scroll to position [0, 0]
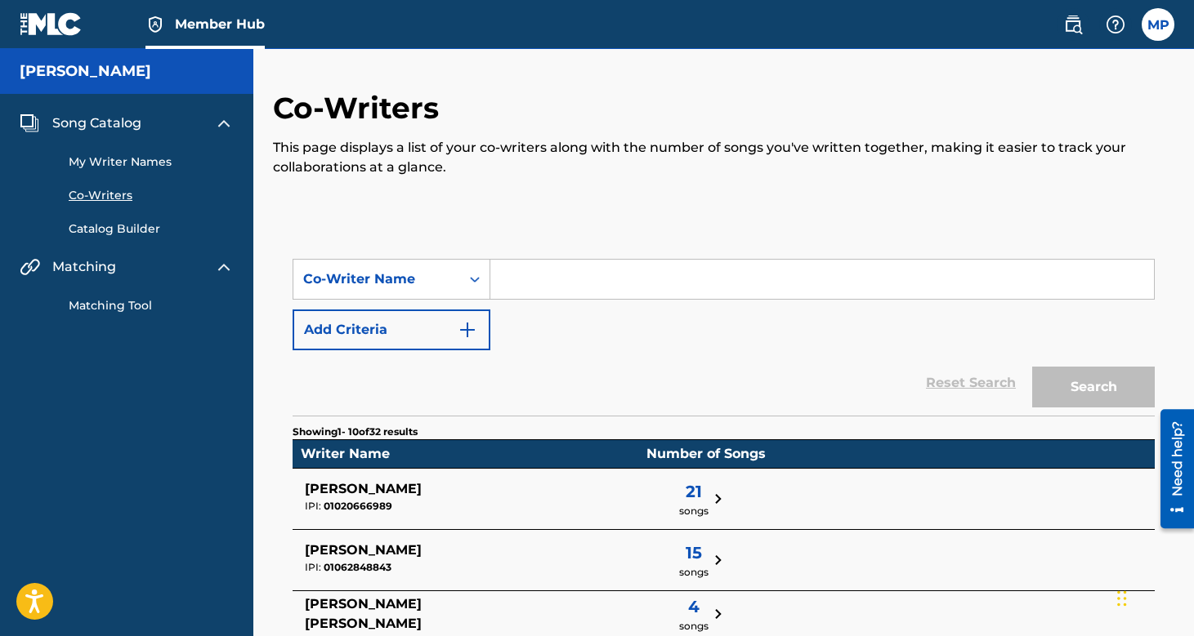
click at [98, 128] on span "Song Catalog" at bounding box center [96, 124] width 89 height 20
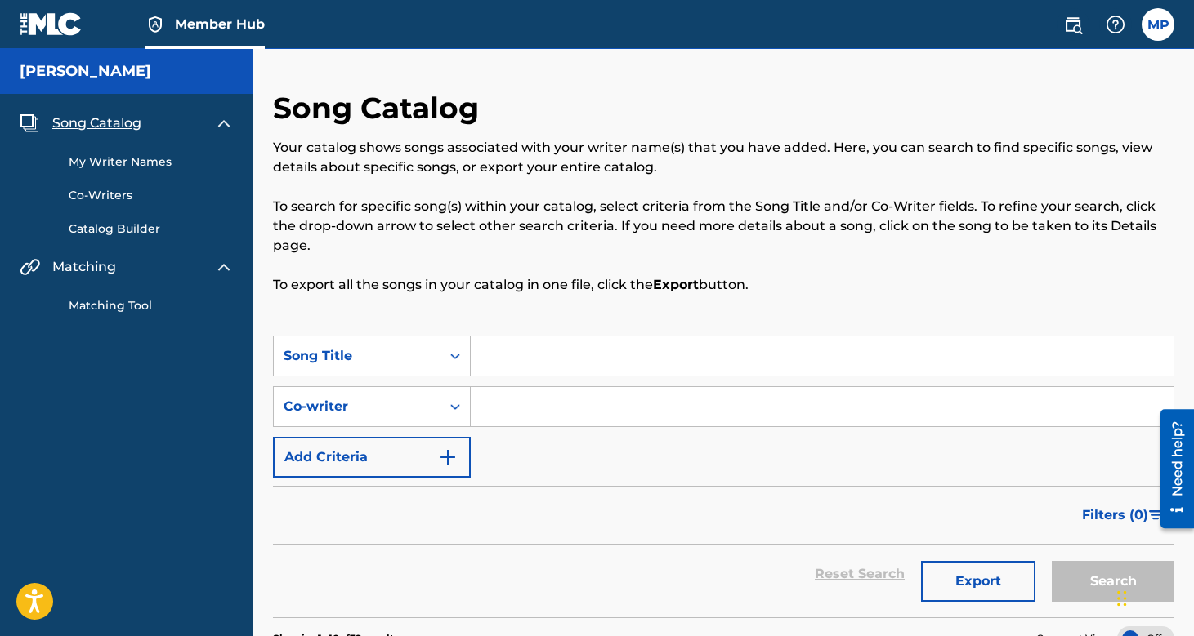
click at [136, 160] on link "My Writer Names" at bounding box center [151, 162] width 165 height 17
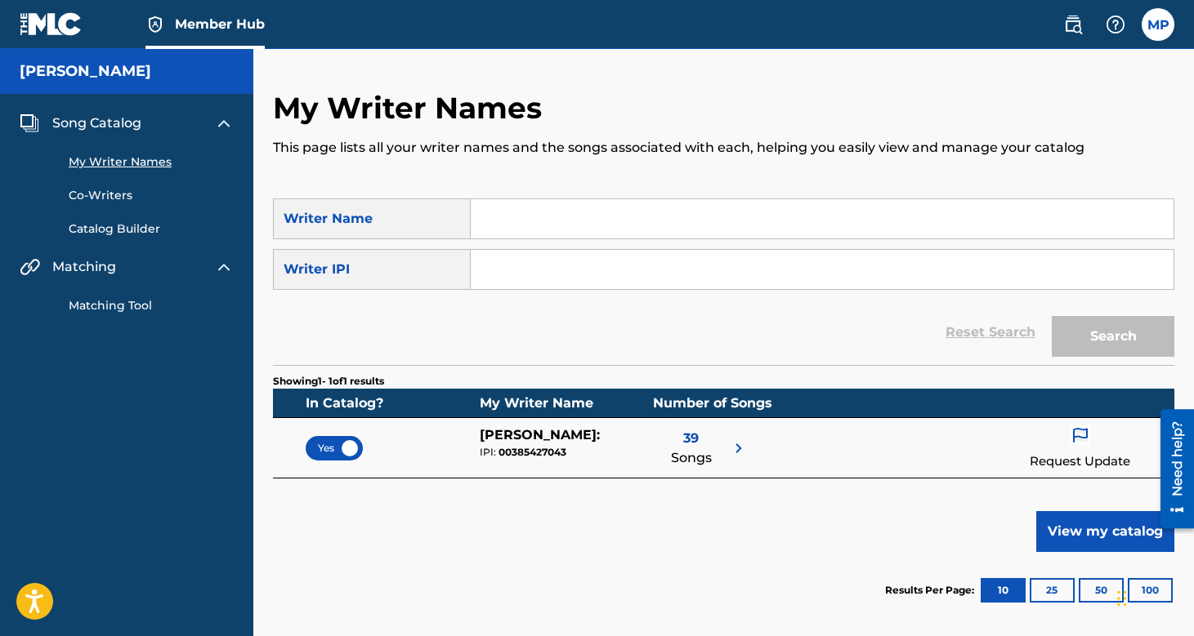
click at [109, 231] on link "Catalog Builder" at bounding box center [151, 229] width 165 height 17
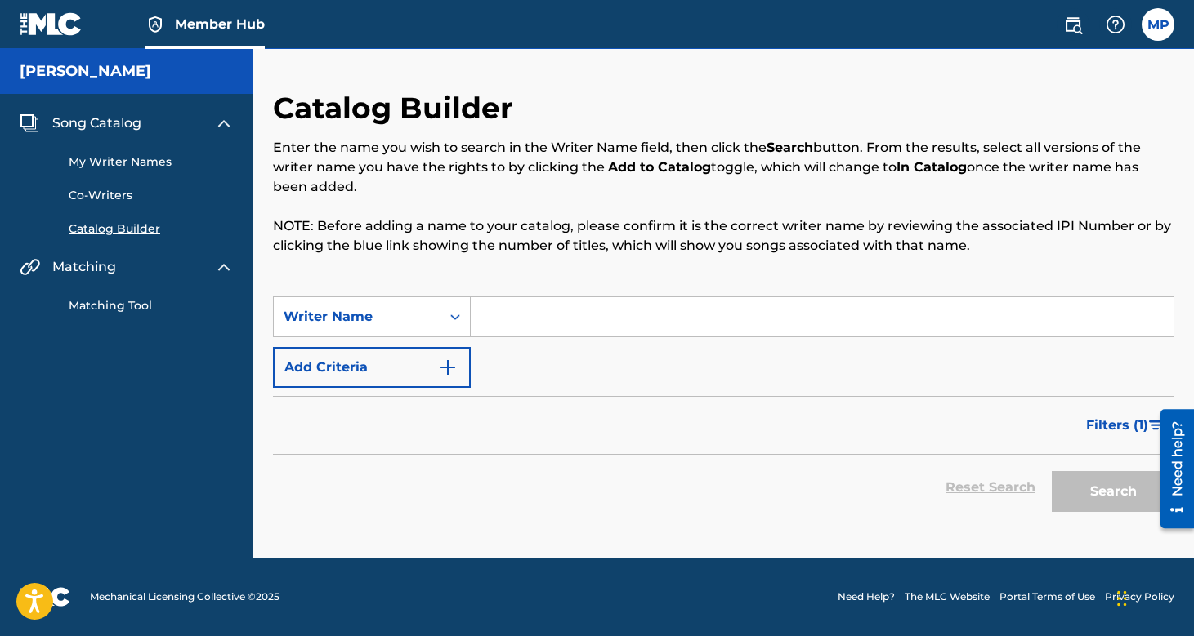
click at [88, 28] on div "Member Hub" at bounding box center [142, 24] width 245 height 48
click at [1082, 31] on link at bounding box center [1072, 24] width 33 height 33
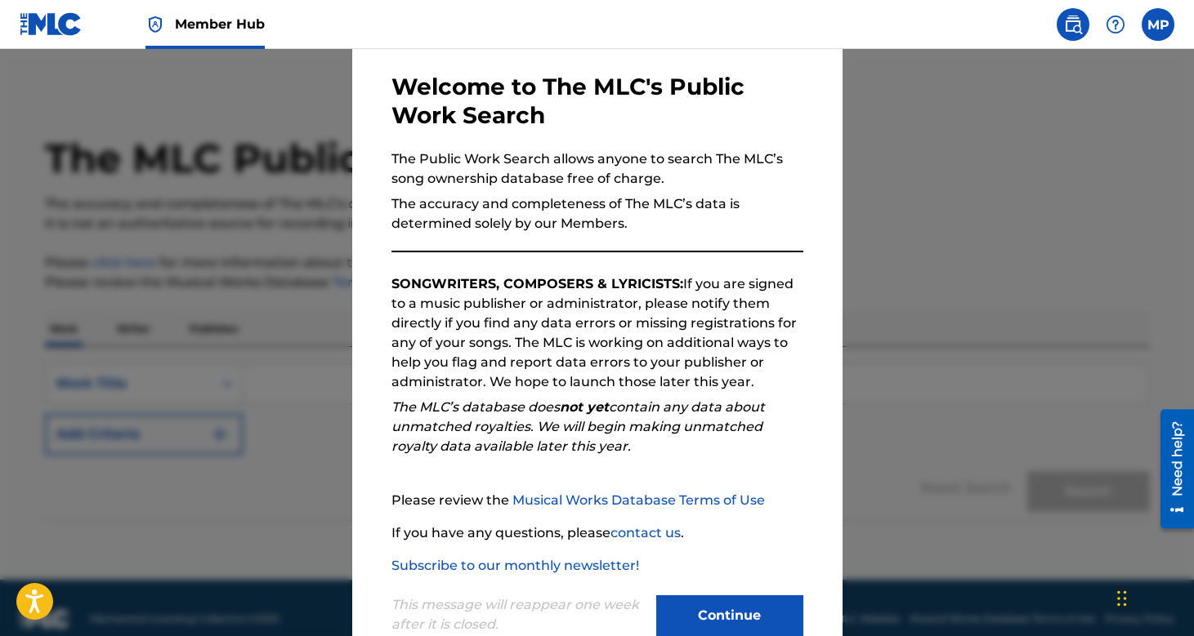
scroll to position [111, 0]
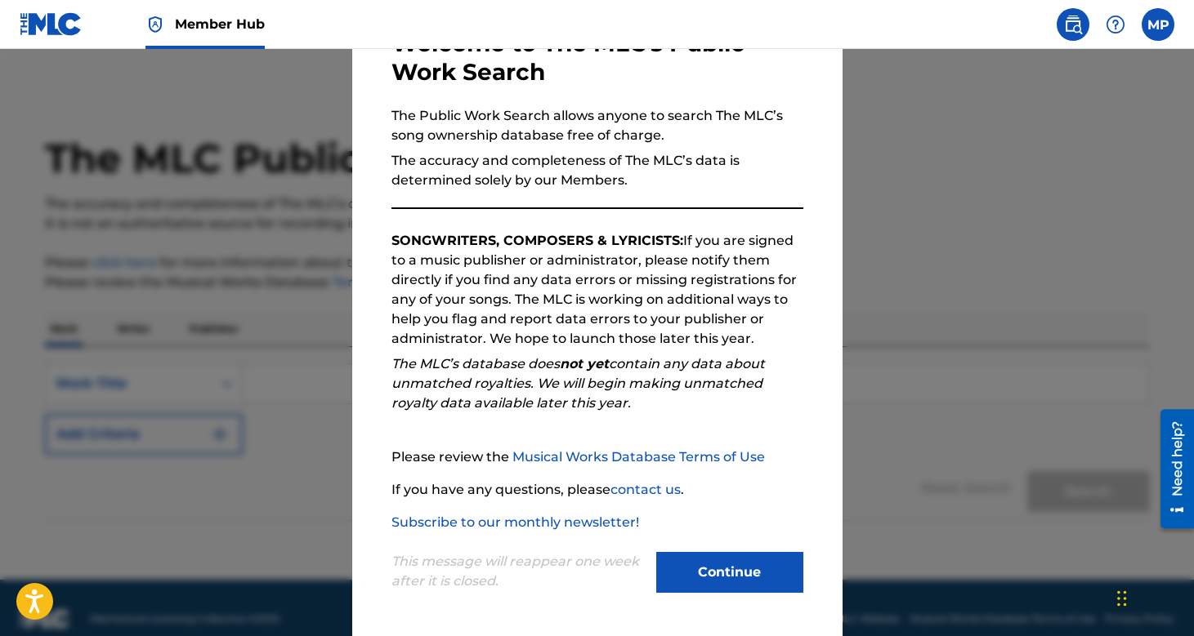
click at [902, 430] on div at bounding box center [597, 367] width 1194 height 636
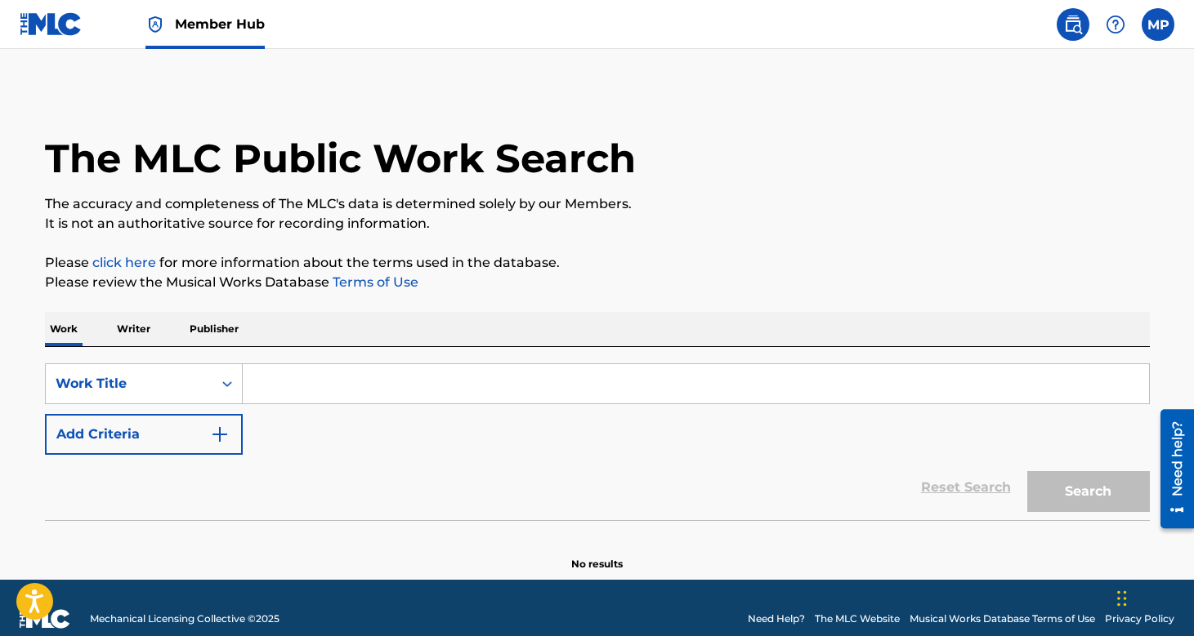
click at [222, 331] on p "Publisher" at bounding box center [214, 329] width 59 height 34
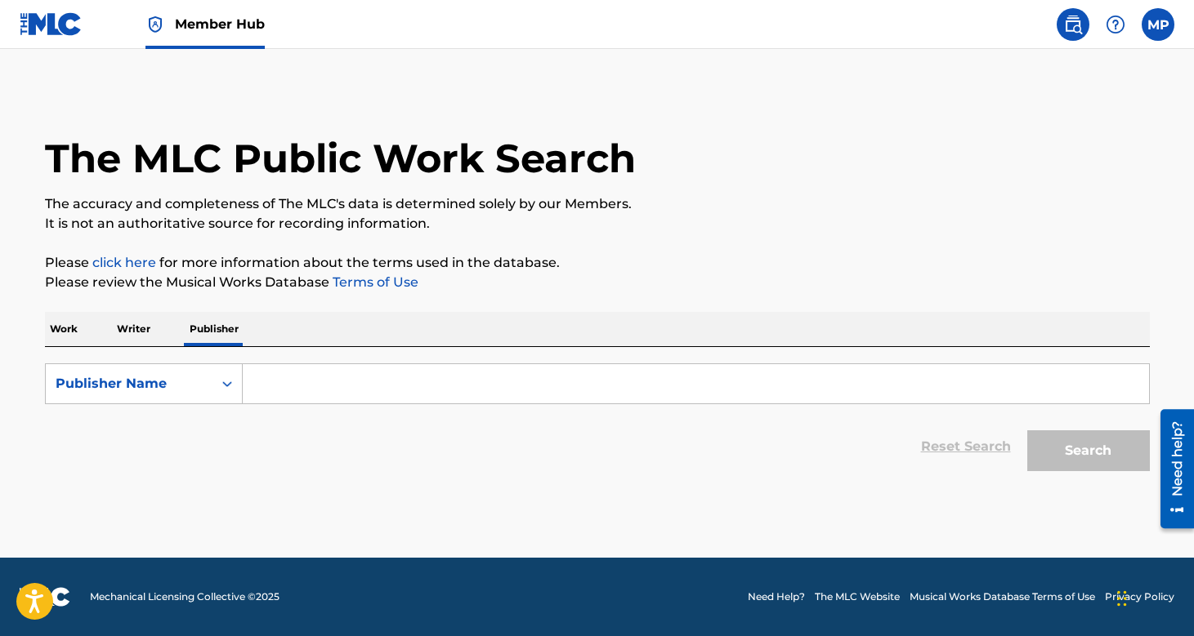
click at [281, 377] on input "Search Form" at bounding box center [696, 383] width 906 height 39
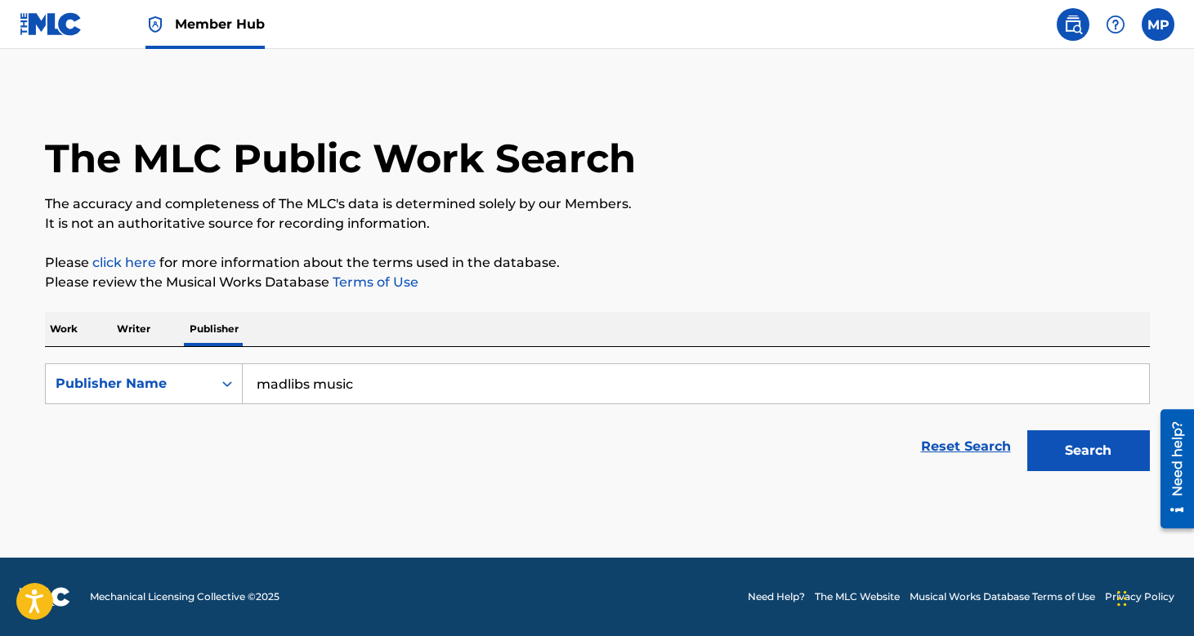
type input "madlibs music"
click at [1027, 431] on button "Search" at bounding box center [1088, 451] width 123 height 41
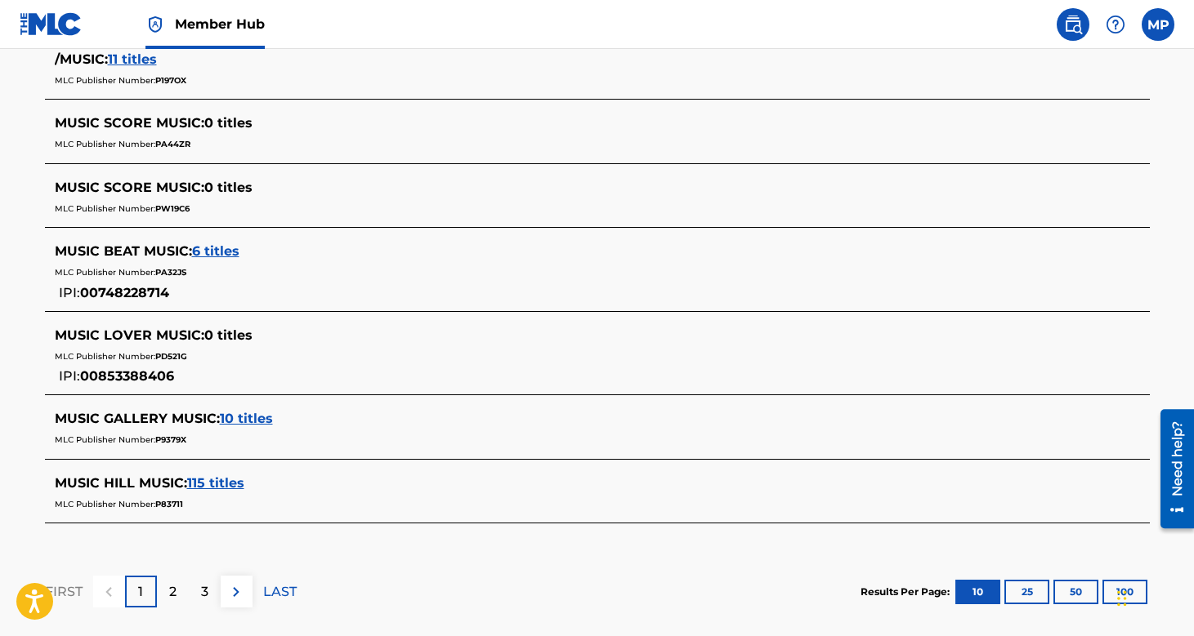
scroll to position [765, 0]
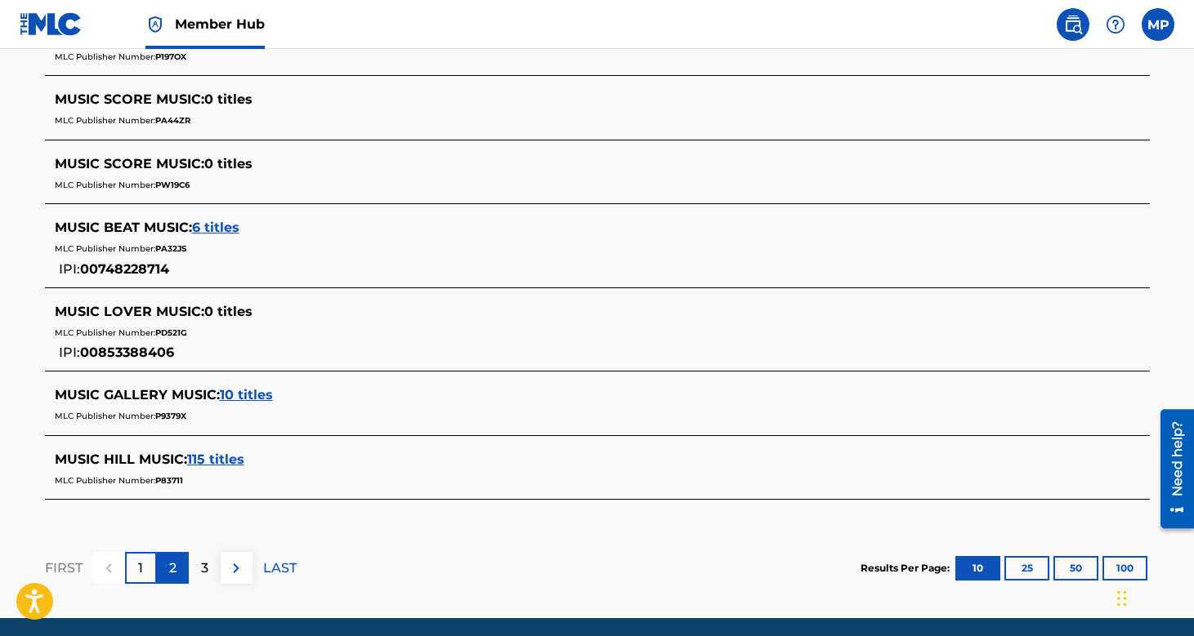
click at [169, 577] on p "2" at bounding box center [172, 569] width 7 height 20
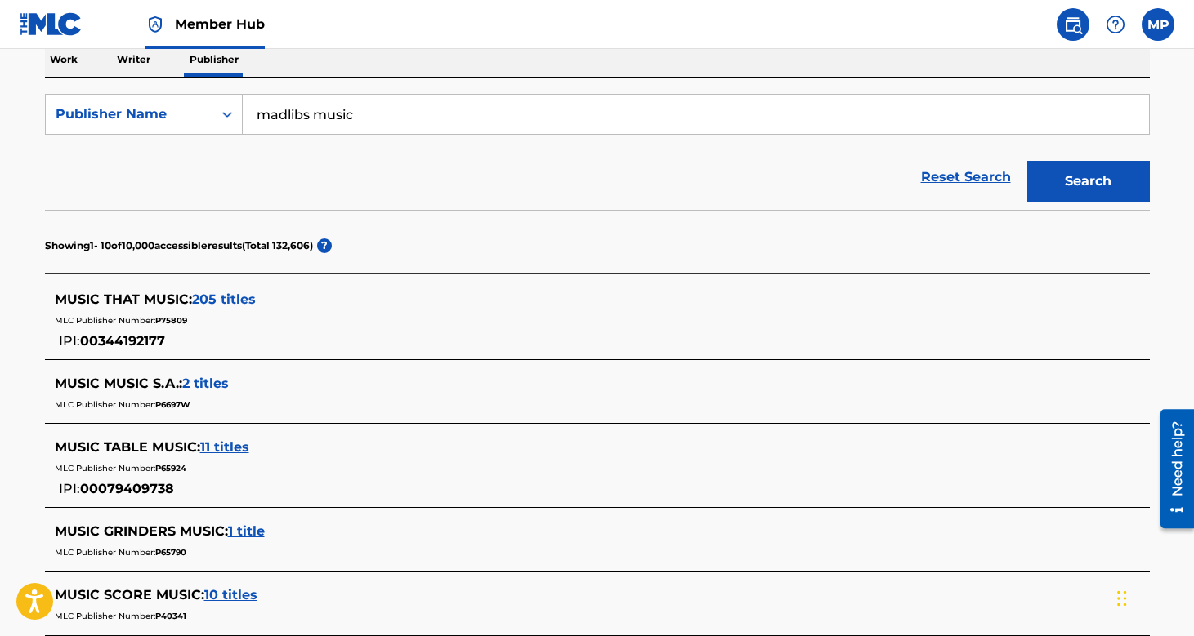
scroll to position [0, 0]
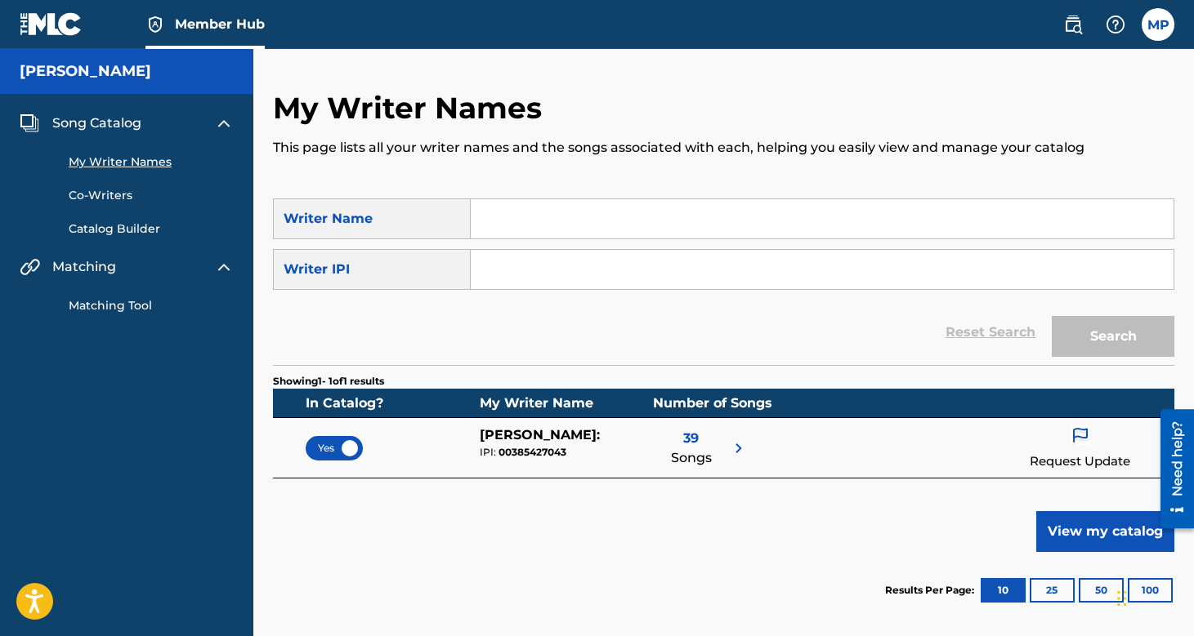
click at [45, 10] on link at bounding box center [51, 24] width 63 height 48
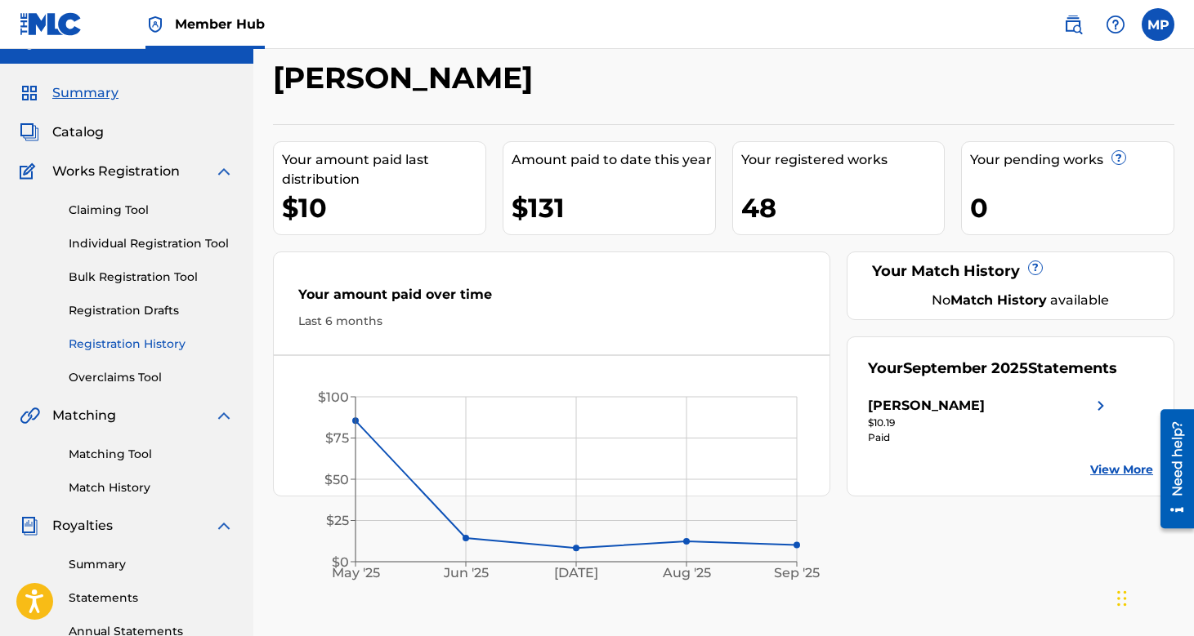
scroll to position [42, 0]
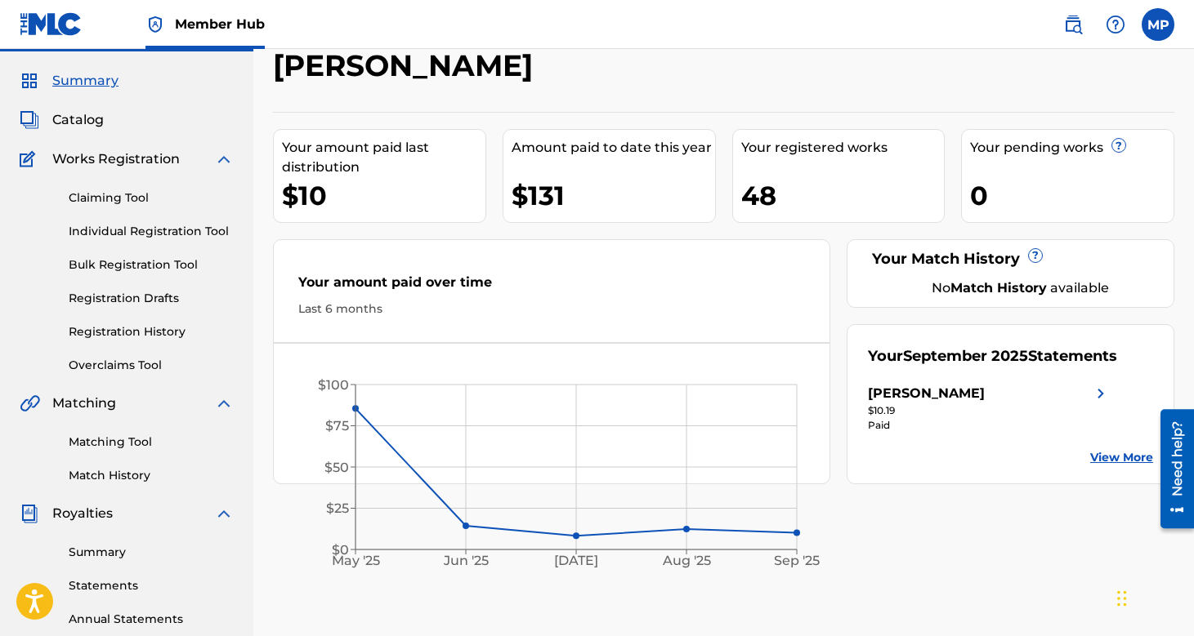
click at [141, 320] on div "Claiming Tool Individual Registration Tool Bulk Registration Tool Registration …" at bounding box center [127, 271] width 214 height 205
click at [141, 341] on div "Claiming Tool Individual Registration Tool Bulk Registration Tool Registration …" at bounding box center [127, 271] width 214 height 205
click at [141, 333] on link "Registration History" at bounding box center [151, 332] width 165 height 17
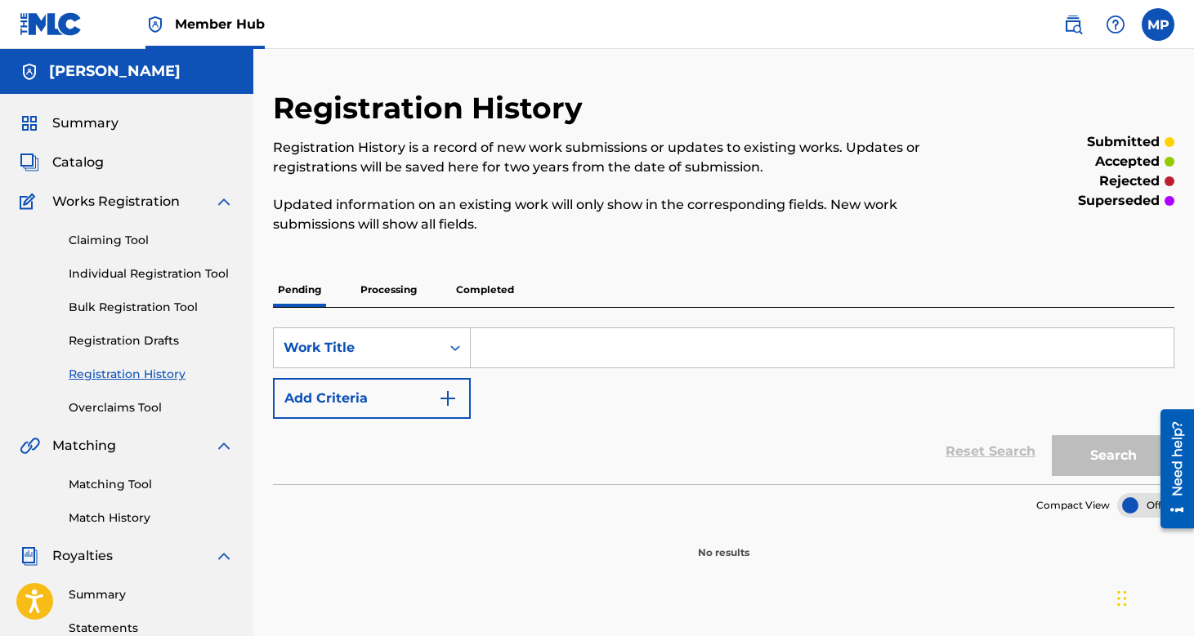
click at [469, 302] on p "Completed" at bounding box center [485, 290] width 68 height 34
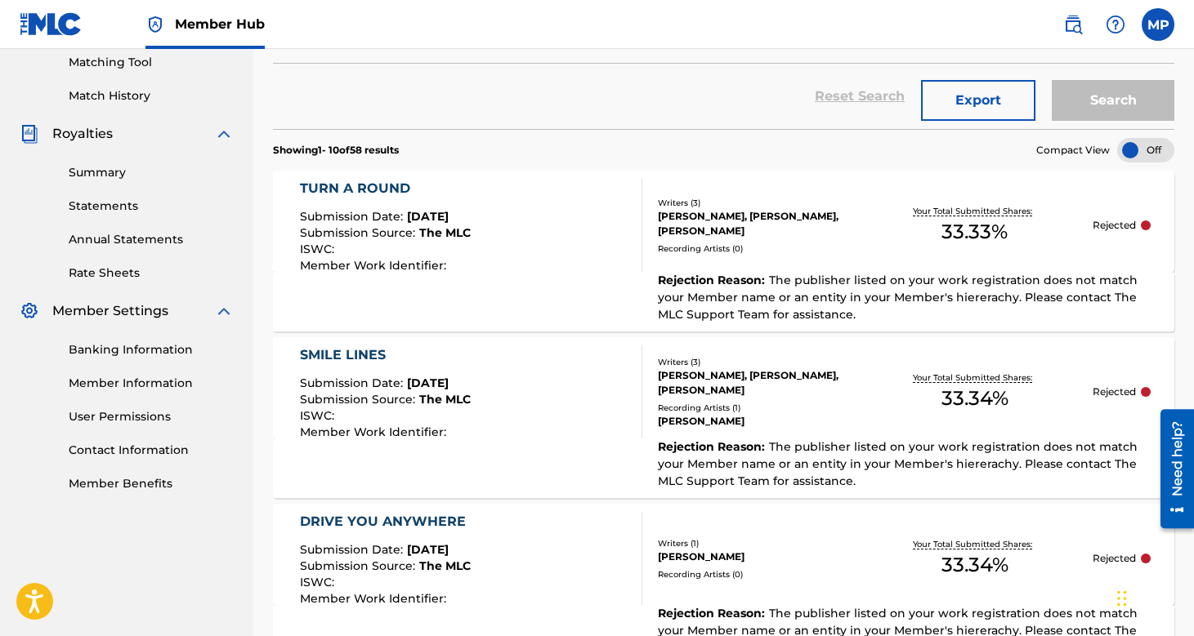
scroll to position [337, 0]
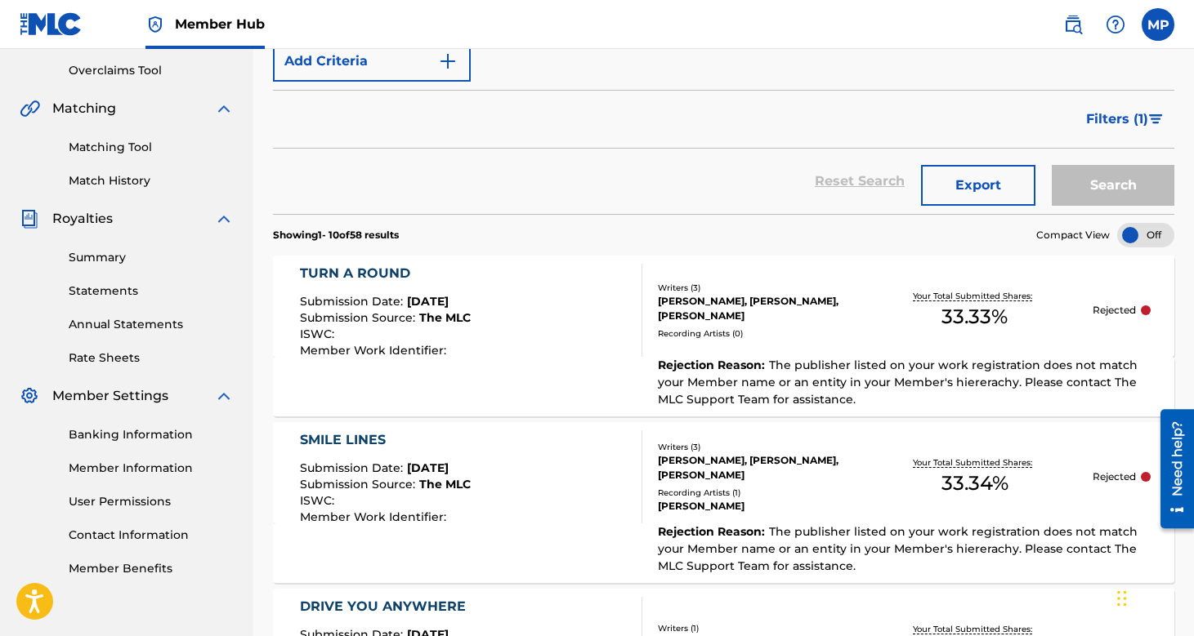
click at [569, 350] on div "TURN A ROUND Submission Date : [DATE] Submission Source : The MLC ISWC : Member…" at bounding box center [471, 310] width 342 height 93
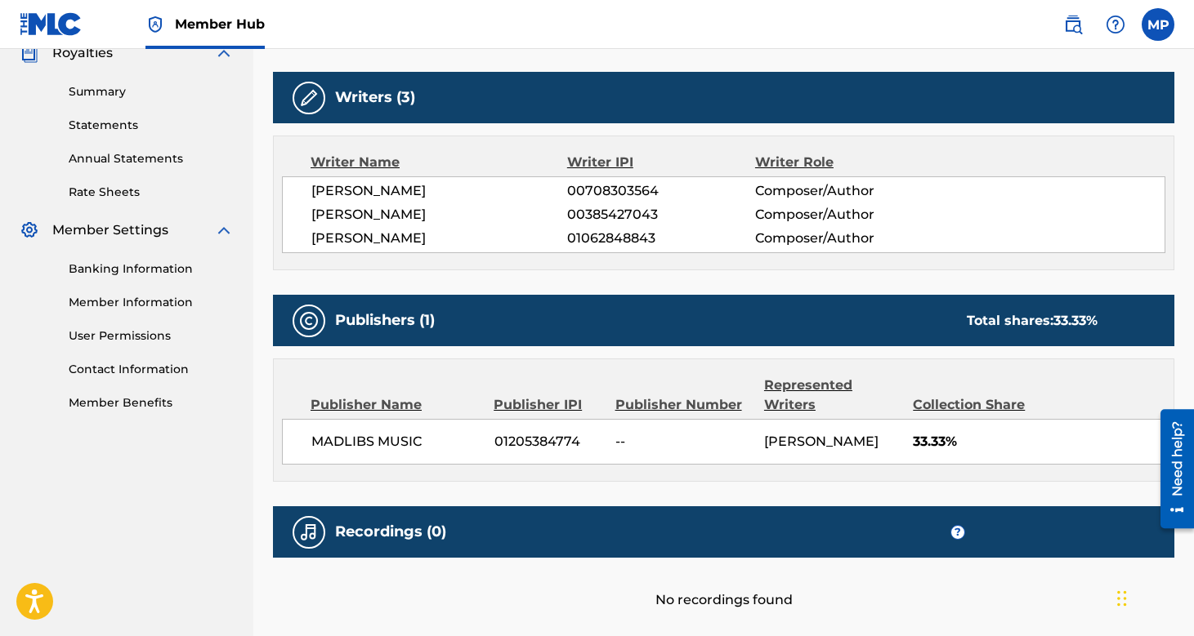
scroll to position [498, 0]
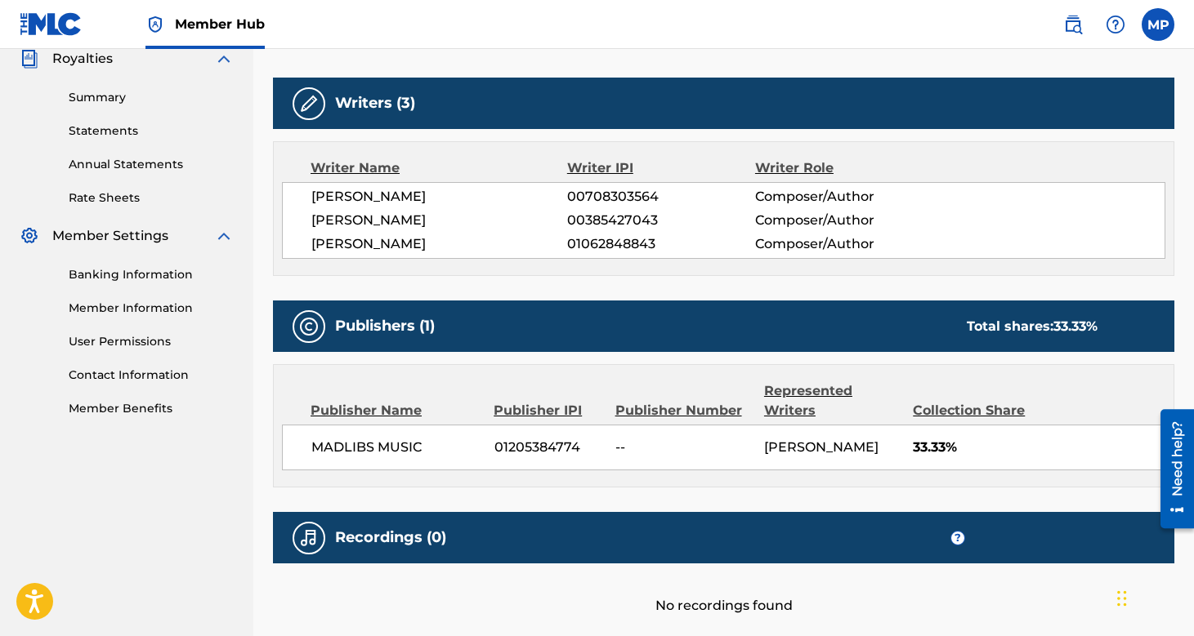
click at [144, 298] on div "Banking Information Member Information User Permissions Contact Information Mem…" at bounding box center [127, 332] width 214 height 172
click at [138, 304] on link "Member Information" at bounding box center [151, 308] width 165 height 17
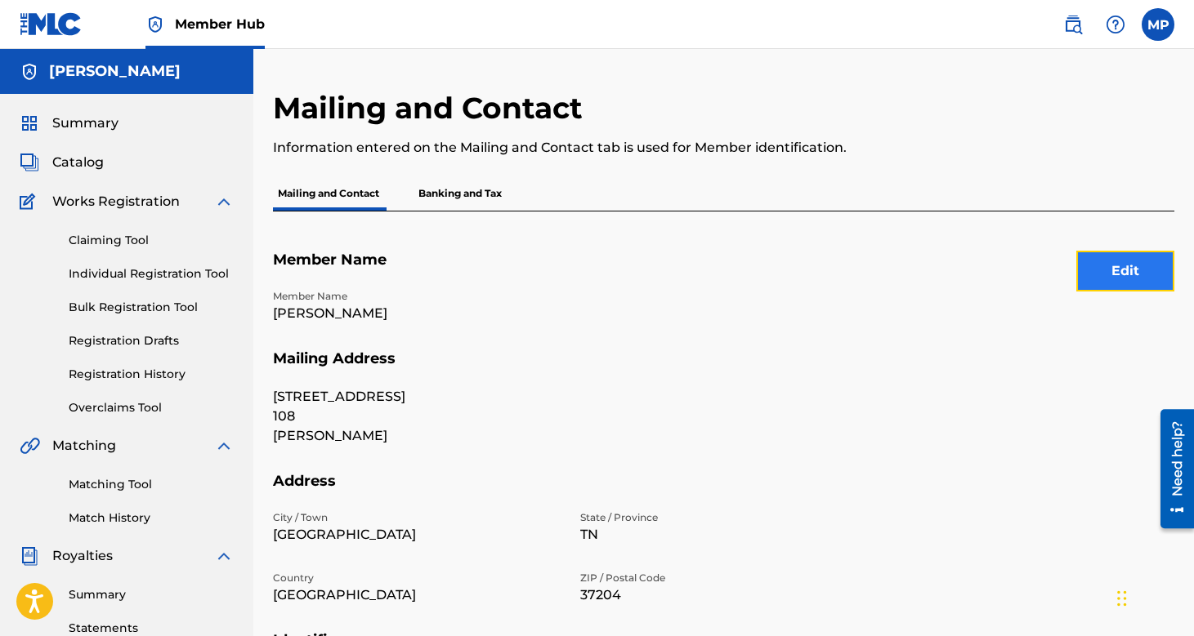
click at [1128, 265] on button "Edit" at bounding box center [1125, 271] width 98 height 41
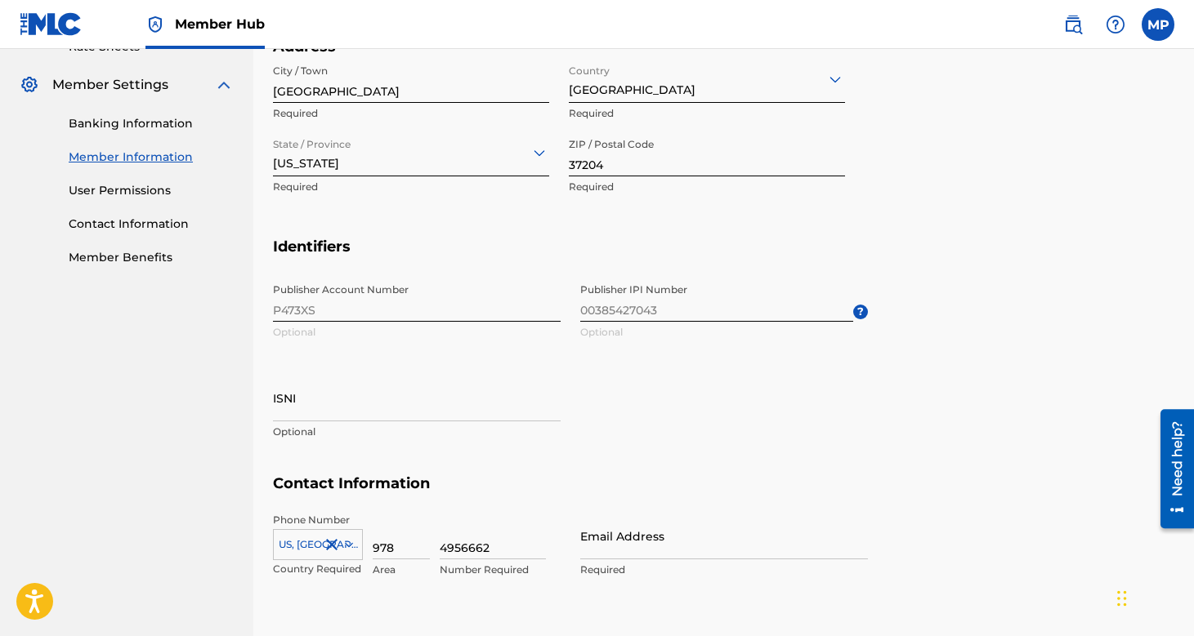
scroll to position [652, 0]
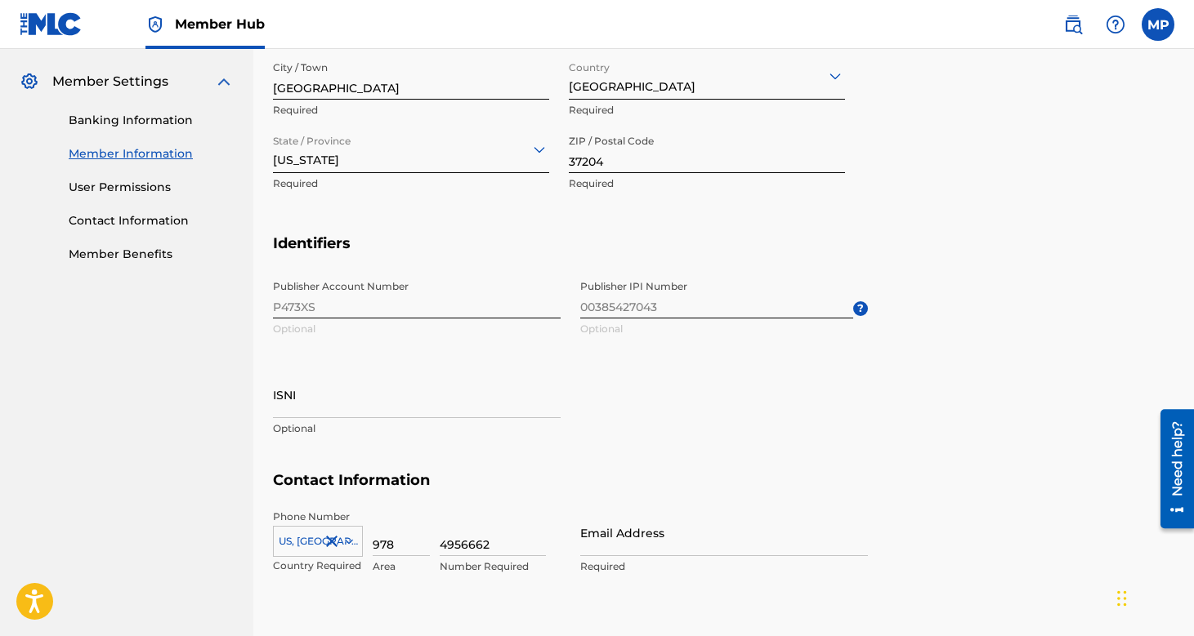
click at [643, 306] on span "Publisher IPI Number 00385427043 Optional ?" at bounding box center [724, 309] width 288 height 74
click at [385, 301] on div "Publisher Account Number P473XS Optional Publisher IPI Number 00385427043 Optio…" at bounding box center [570, 371] width 595 height 199
click at [717, 298] on span "Publisher IPI Number 00385427043 Optional ?" at bounding box center [724, 309] width 288 height 74
click at [826, 313] on span "Publisher IPI Number 00385427043 Optional ?" at bounding box center [724, 309] width 288 height 74
click at [129, 190] on link "User Permissions" at bounding box center [151, 187] width 165 height 17
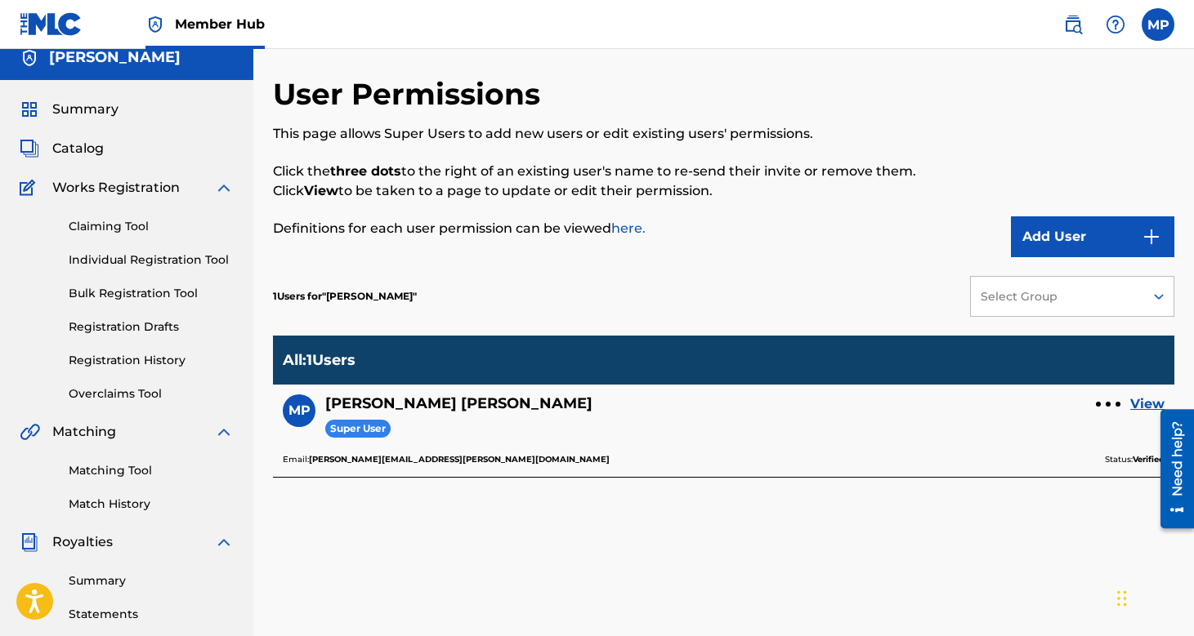
scroll to position [17, 0]
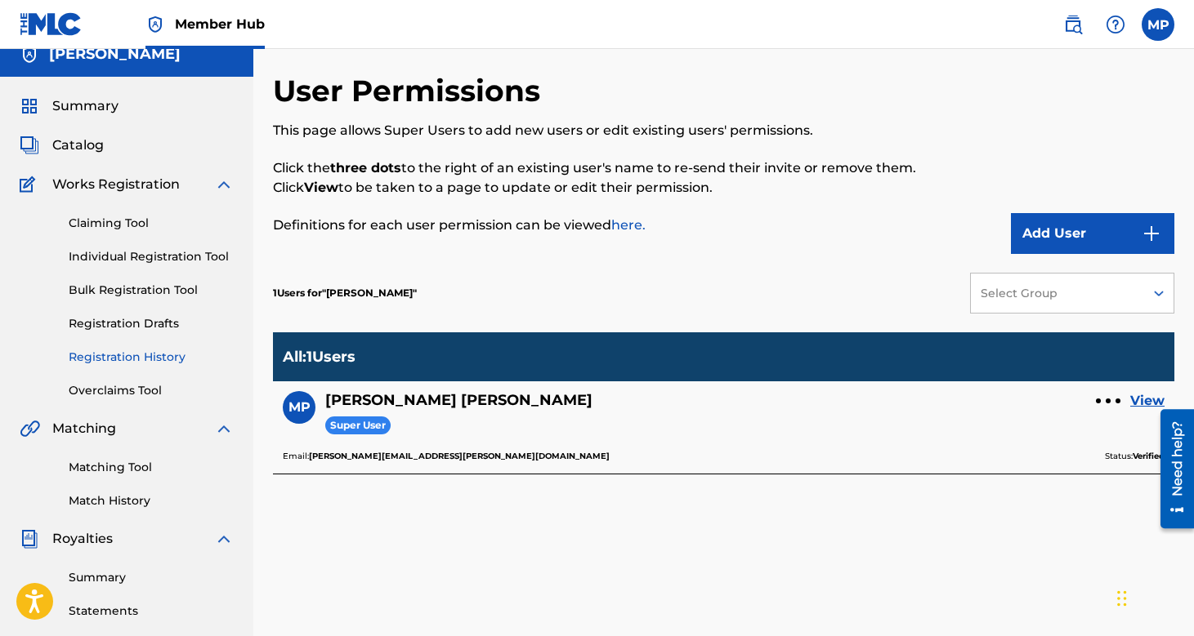
click at [123, 361] on link "Registration History" at bounding box center [151, 357] width 165 height 17
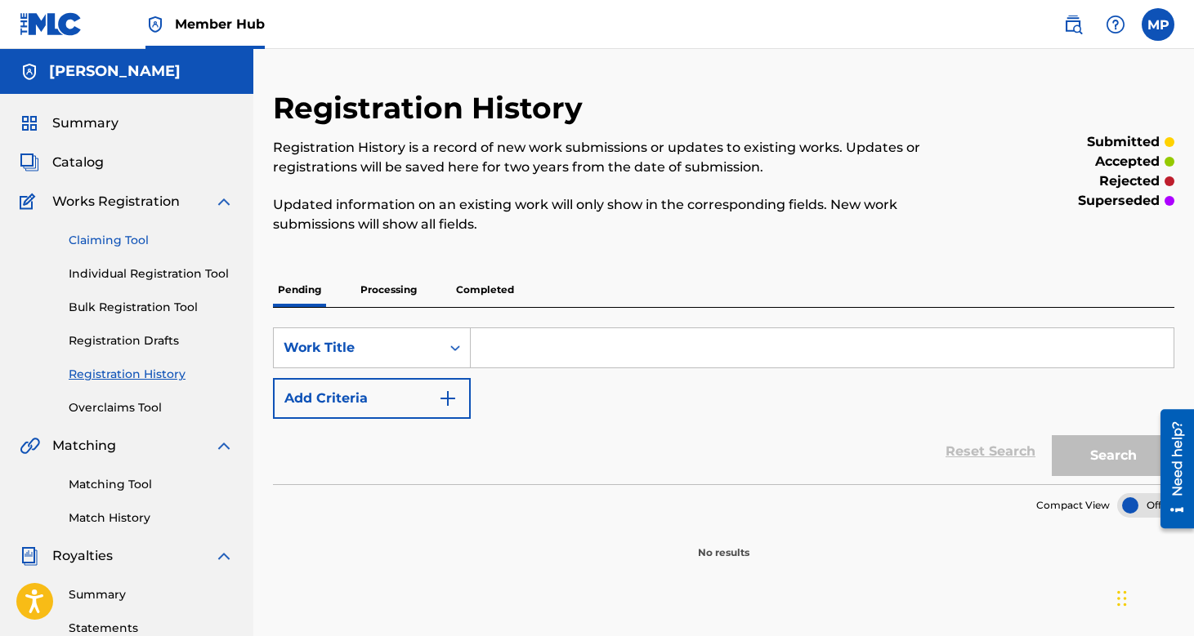
click at [141, 246] on link "Claiming Tool" at bounding box center [151, 240] width 165 height 17
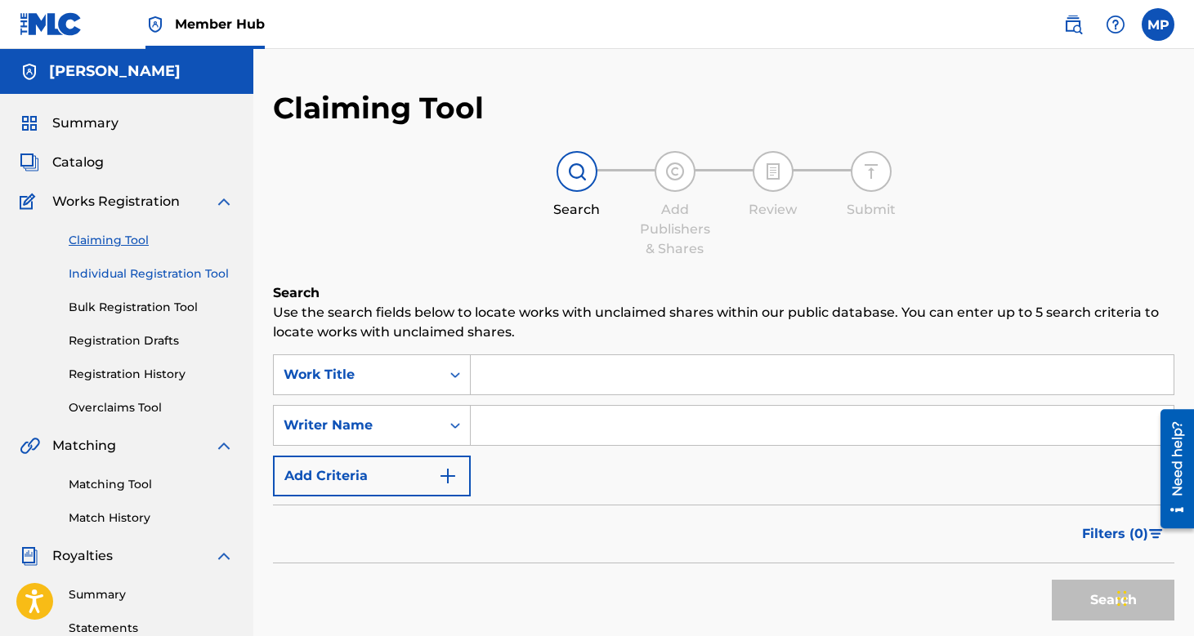
click at [203, 279] on link "Individual Registration Tool" at bounding box center [151, 274] width 165 height 17
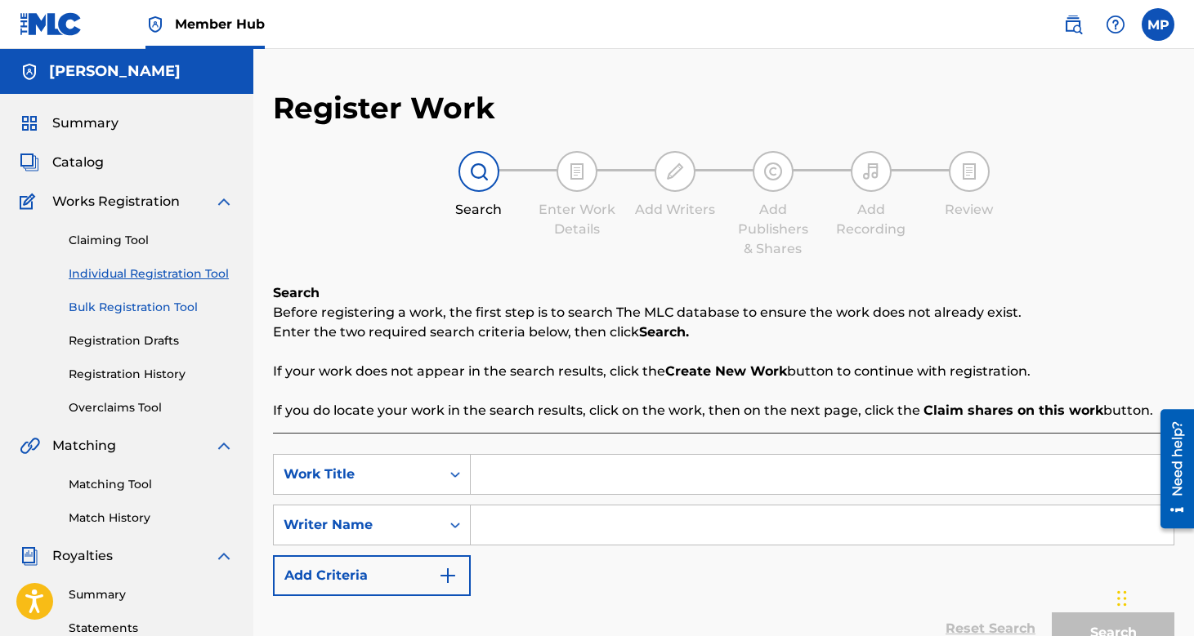
click at [198, 310] on link "Bulk Registration Tool" at bounding box center [151, 307] width 165 height 17
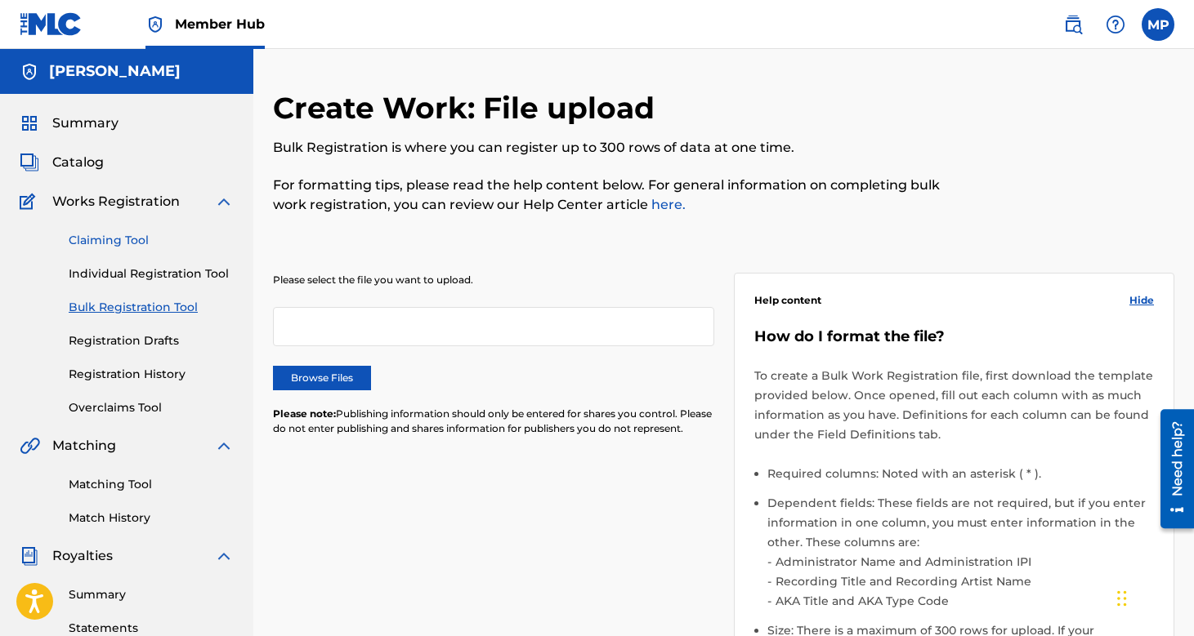
click at [132, 245] on link "Claiming Tool" at bounding box center [151, 240] width 165 height 17
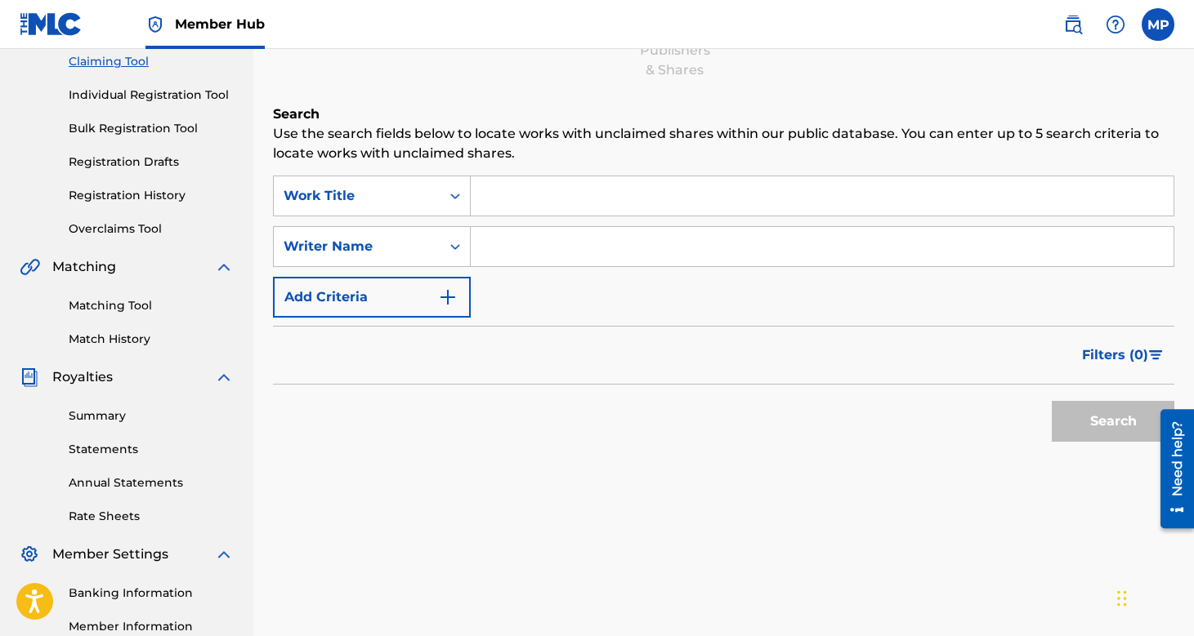
scroll to position [187, 0]
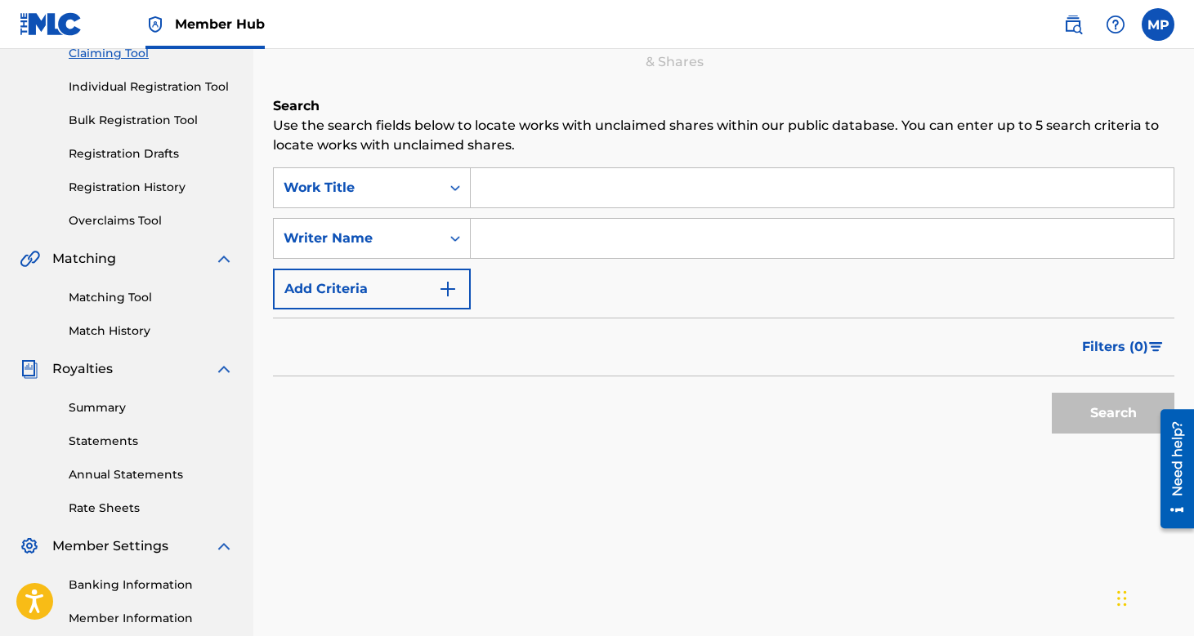
click at [538, 244] on input "Search Form" at bounding box center [822, 238] width 703 height 39
click at [133, 189] on link "Registration History" at bounding box center [151, 187] width 165 height 17
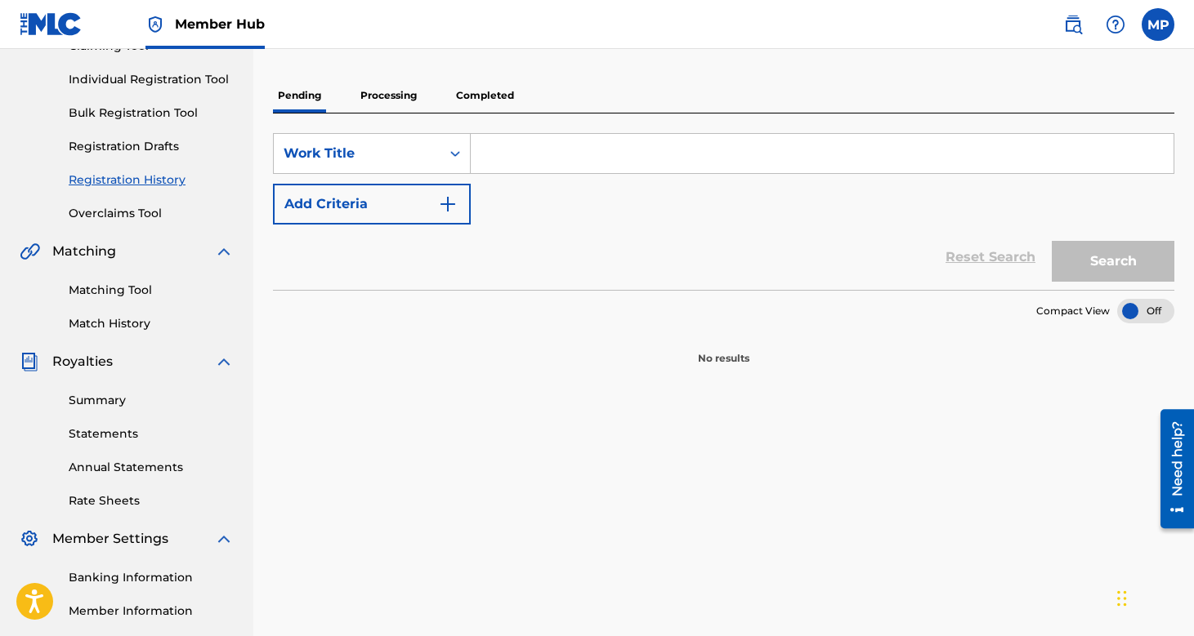
scroll to position [166, 0]
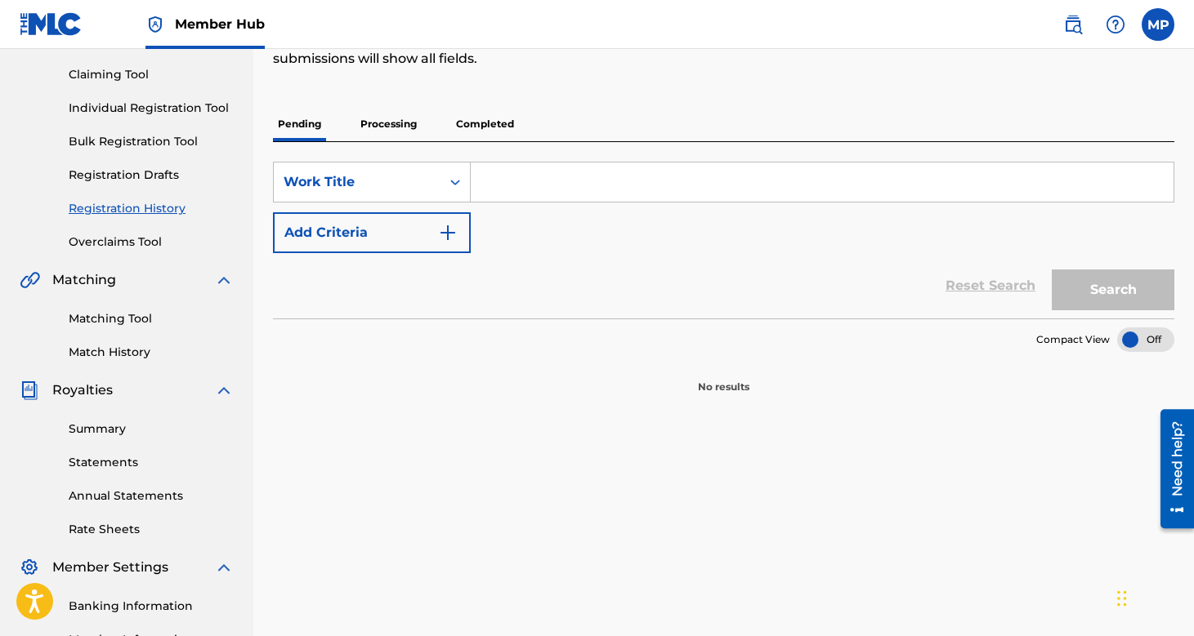
click at [101, 203] on link "Registration History" at bounding box center [151, 208] width 165 height 17
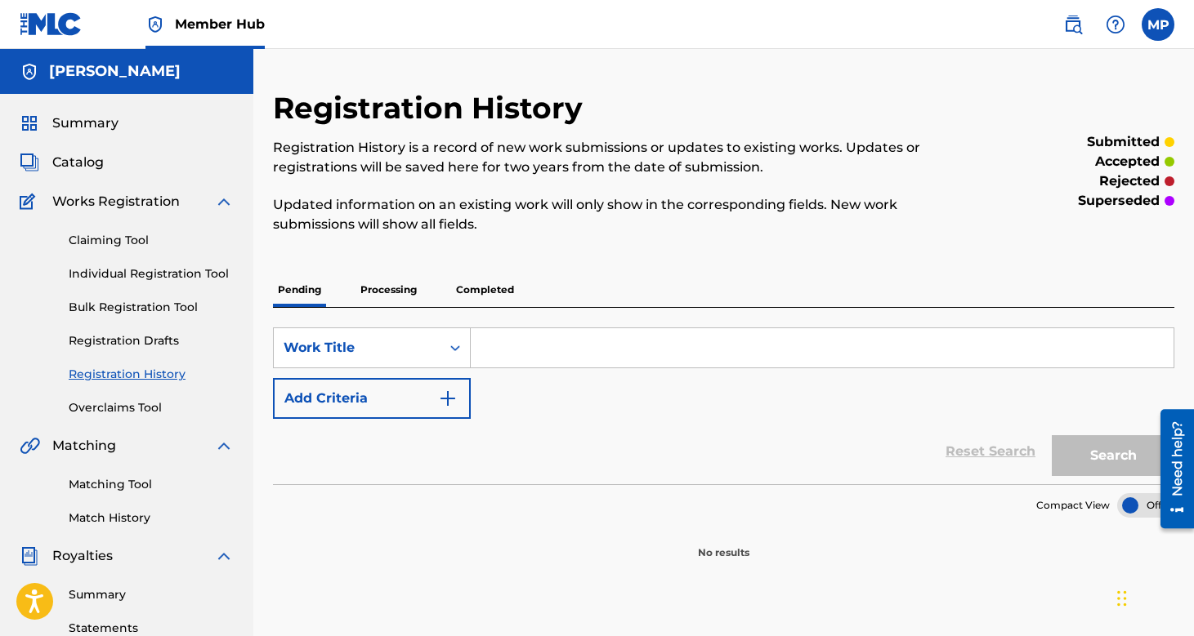
click at [399, 291] on p "Processing" at bounding box center [388, 290] width 66 height 34
click at [480, 291] on p "Completed" at bounding box center [485, 290] width 68 height 34
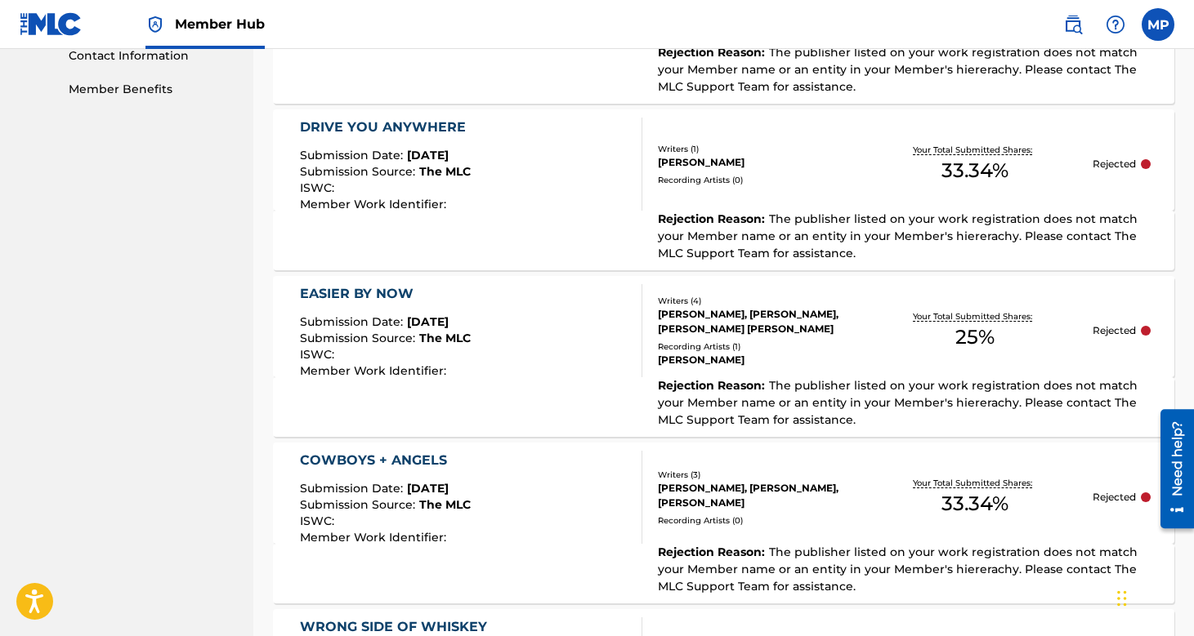
scroll to position [962, 0]
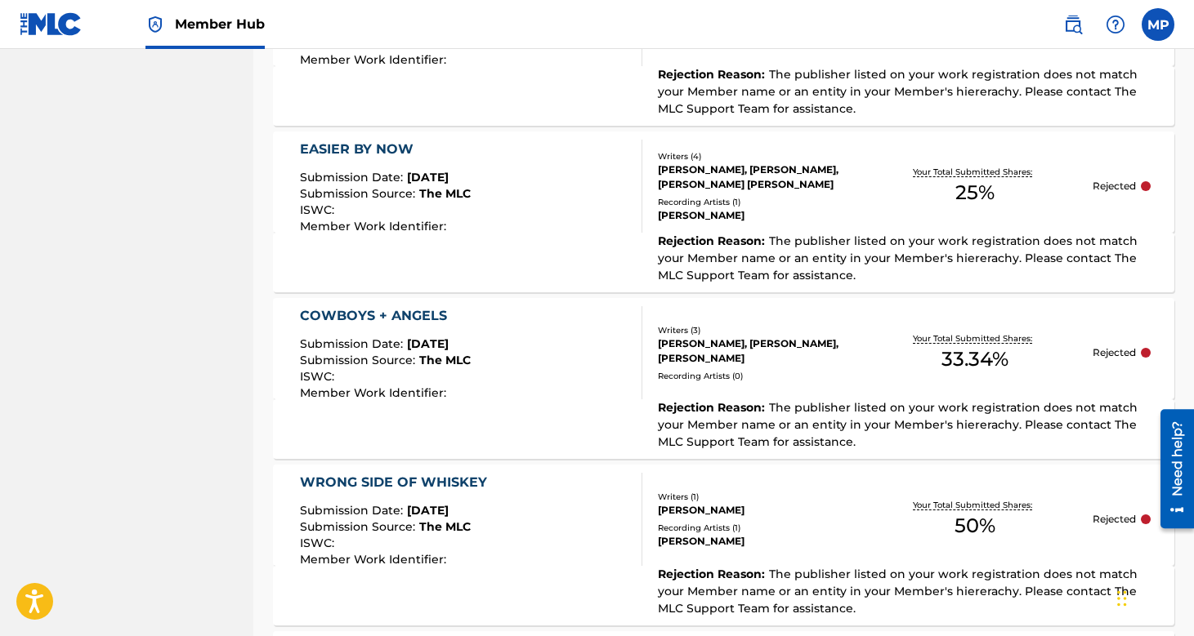
click at [820, 239] on span "The publisher listed on your work registration does not match your Member name …" at bounding box center [898, 258] width 480 height 49
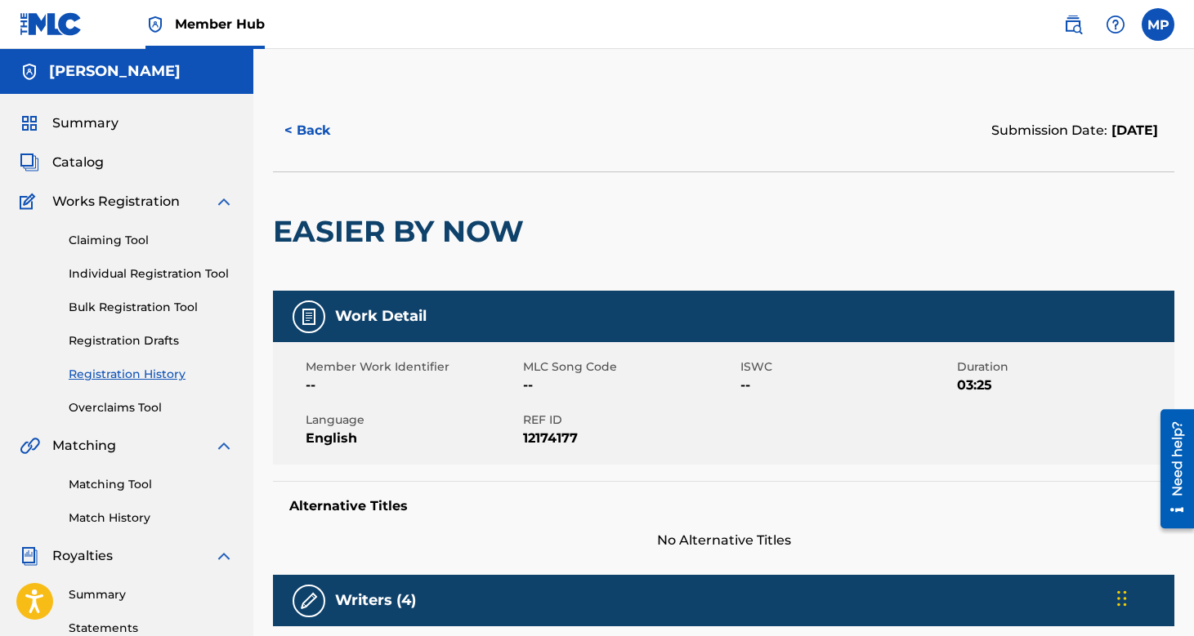
click at [306, 321] on img at bounding box center [309, 317] width 20 height 20
click at [303, 135] on button "< Back" at bounding box center [322, 130] width 98 height 41
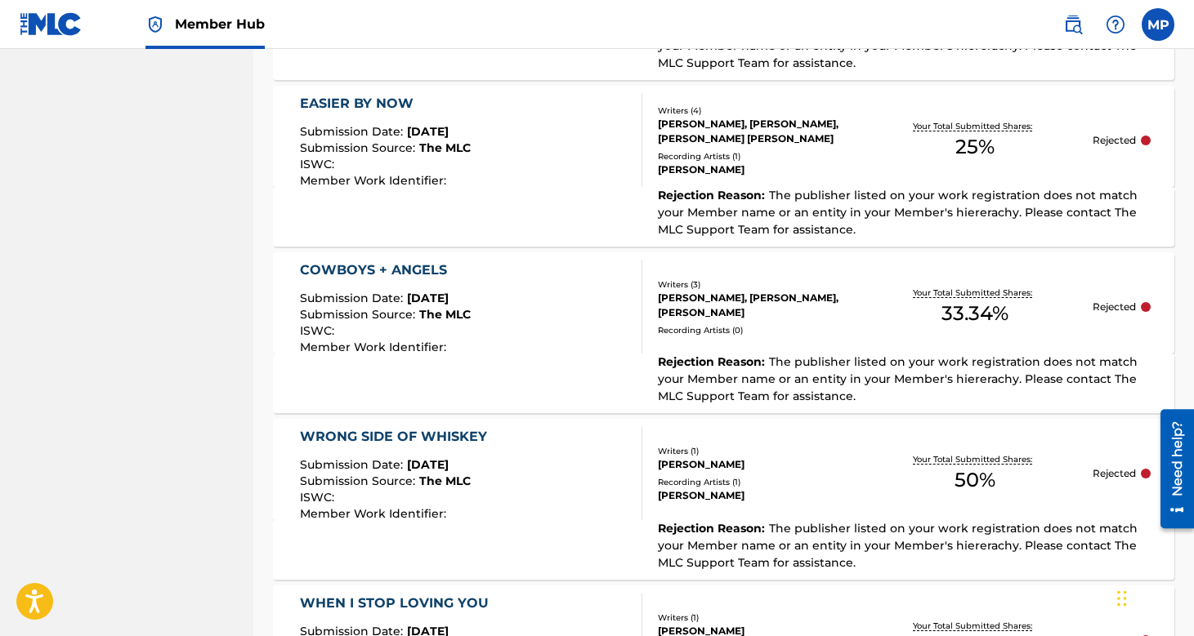
scroll to position [1002, 0]
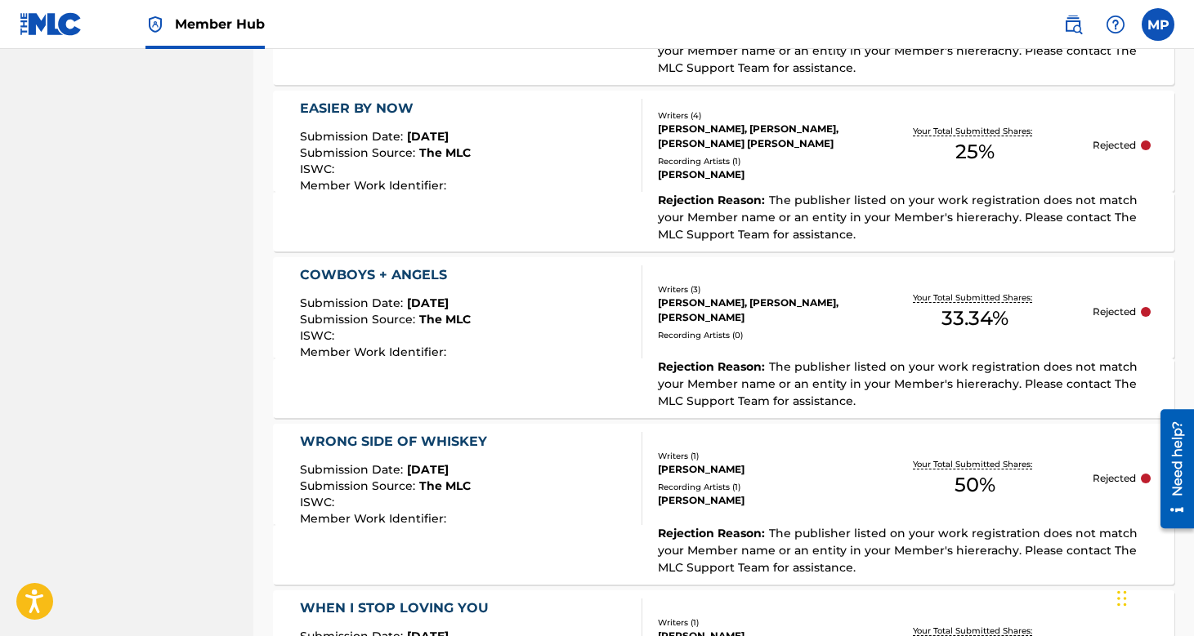
click at [518, 175] on div "EASIER BY NOW Submission Date : [DATE] Submission Source : The MLC ISWC : Membe…" at bounding box center [471, 145] width 342 height 93
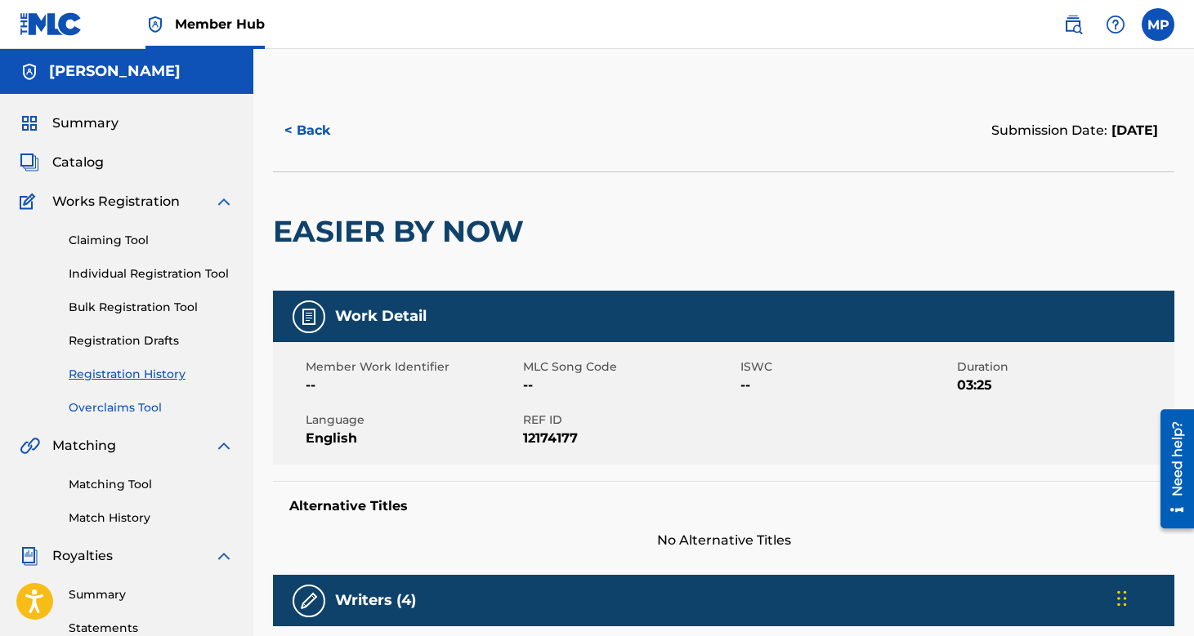
click at [127, 411] on link "Overclaims Tool" at bounding box center [151, 407] width 165 height 17
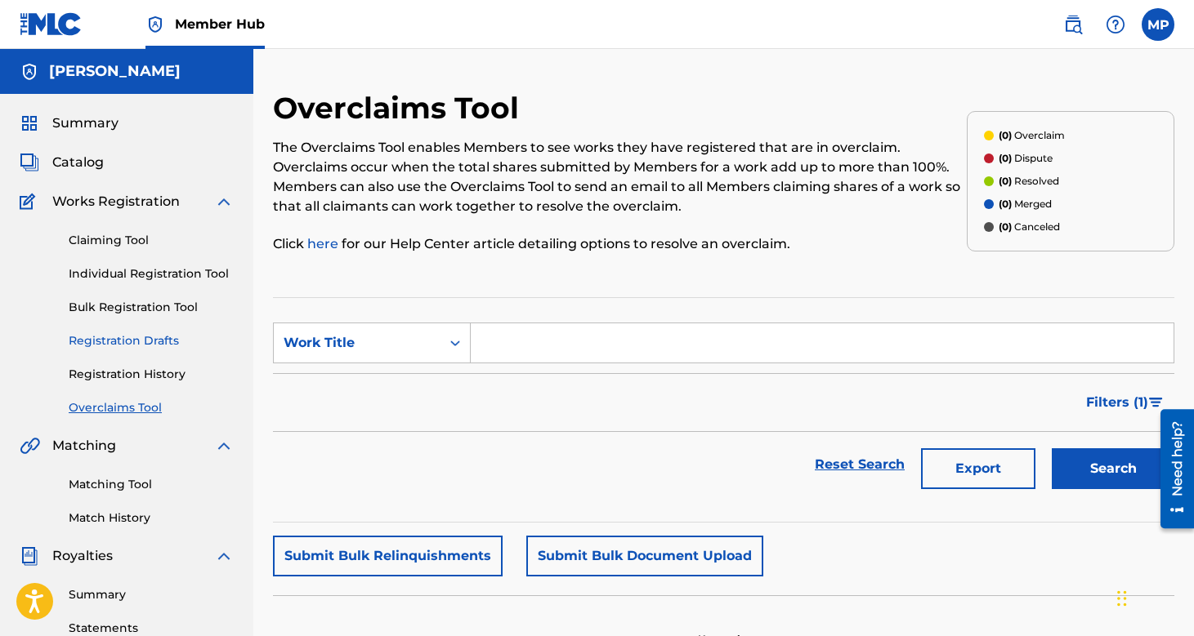
click at [156, 341] on link "Registration Drafts" at bounding box center [151, 341] width 165 height 17
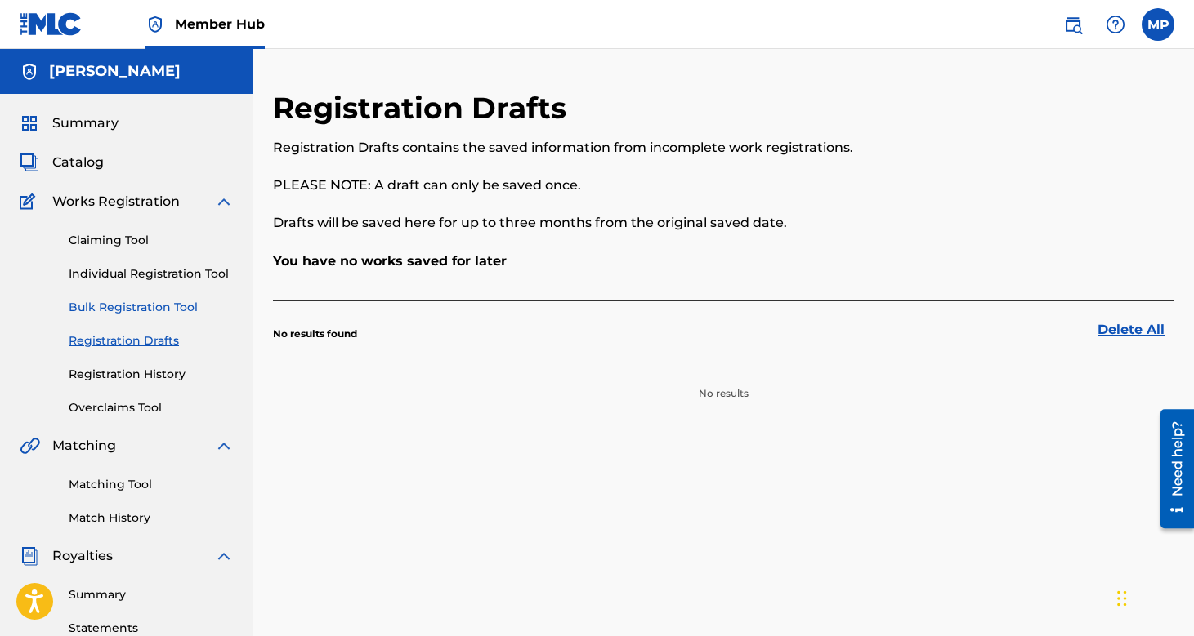
click at [162, 308] on link "Bulk Registration Tool" at bounding box center [151, 307] width 165 height 17
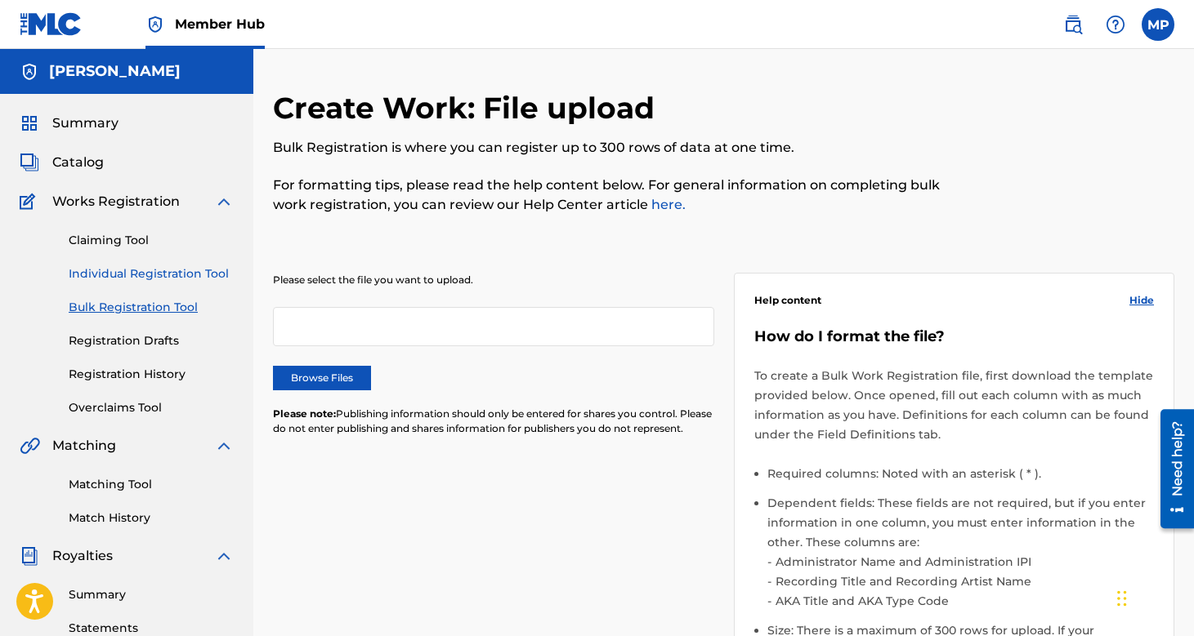
click at [156, 269] on link "Individual Registration Tool" at bounding box center [151, 274] width 165 height 17
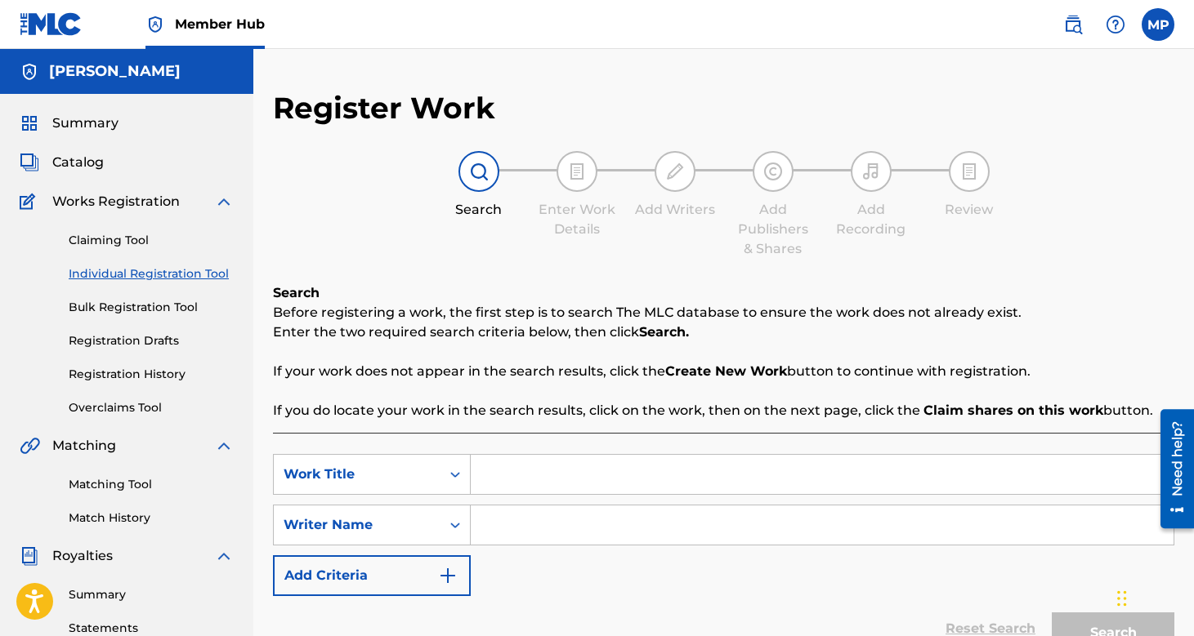
click at [519, 469] on input "Search Form" at bounding box center [822, 474] width 703 height 39
click at [551, 540] on input "Search Form" at bounding box center [822, 525] width 703 height 39
type input "e"
type input "[PERSON_NAME]"
click at [580, 488] on input "Search Form" at bounding box center [822, 474] width 703 height 39
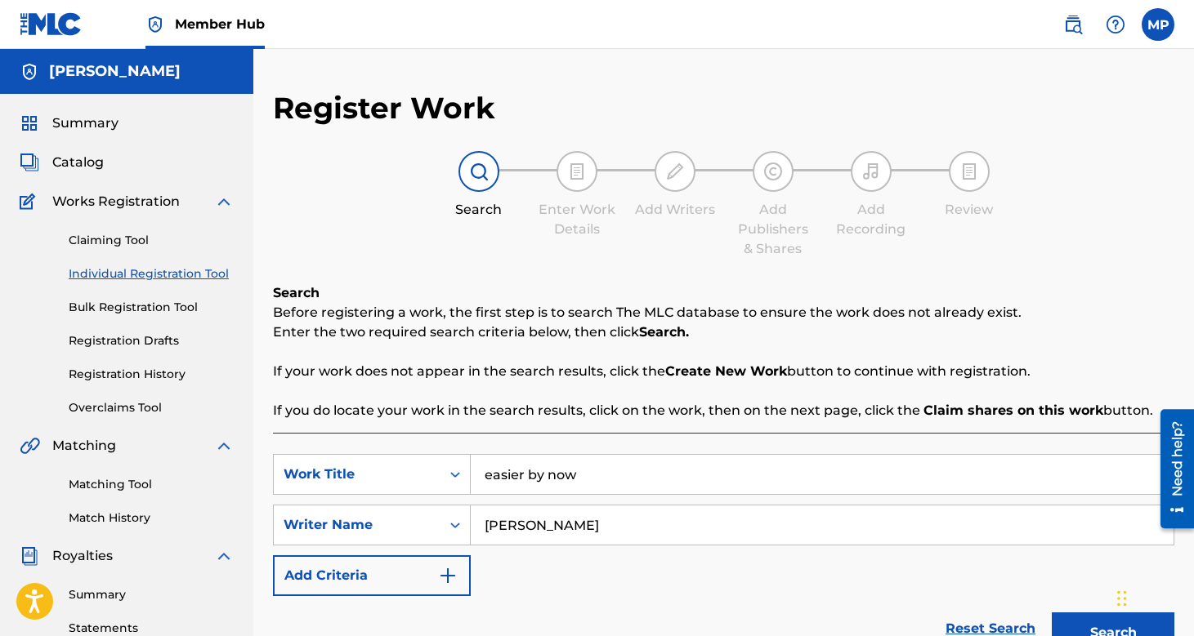
type input "easier by now"
click at [1051, 613] on button "Search" at bounding box center [1112, 633] width 123 height 41
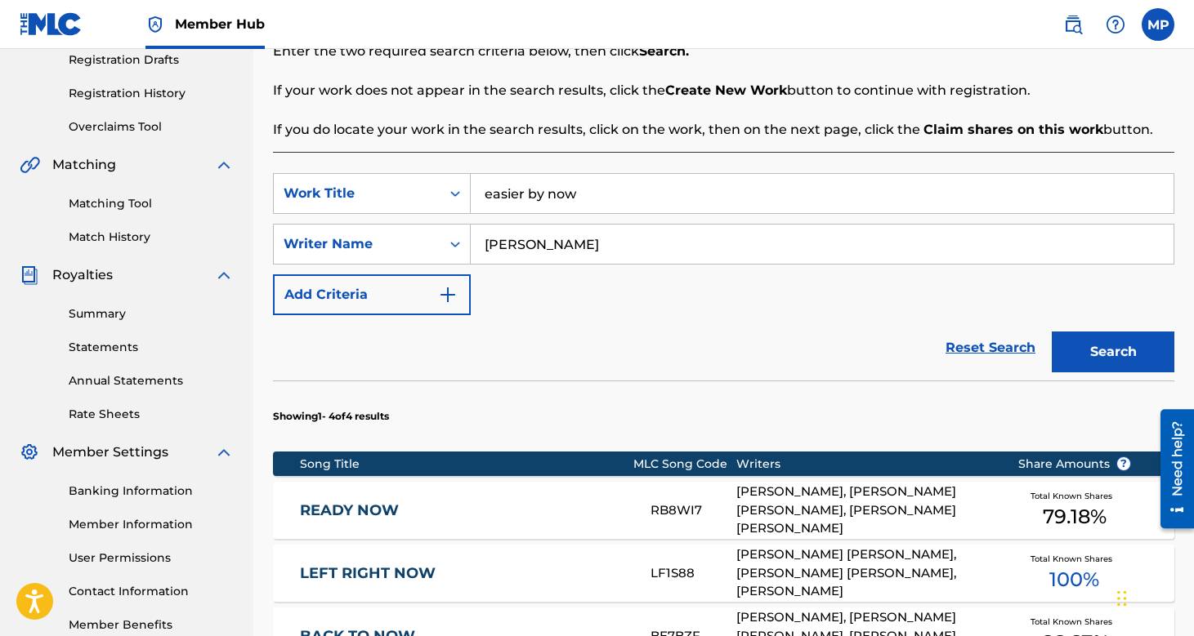
scroll to position [268, 0]
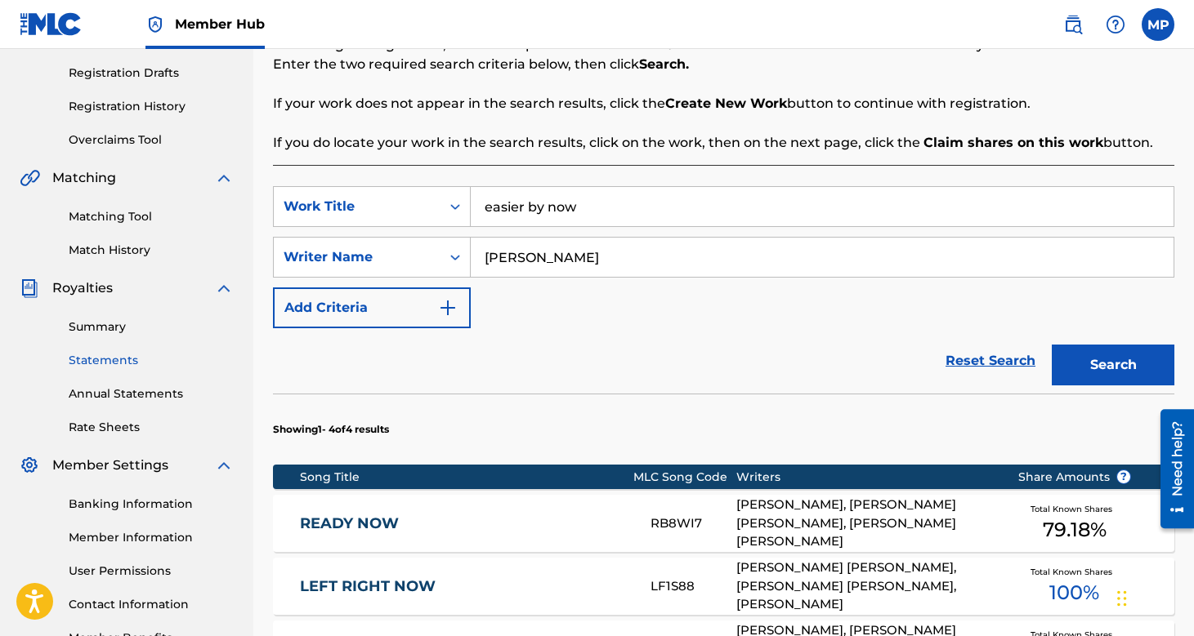
click at [115, 366] on link "Statements" at bounding box center [151, 360] width 165 height 17
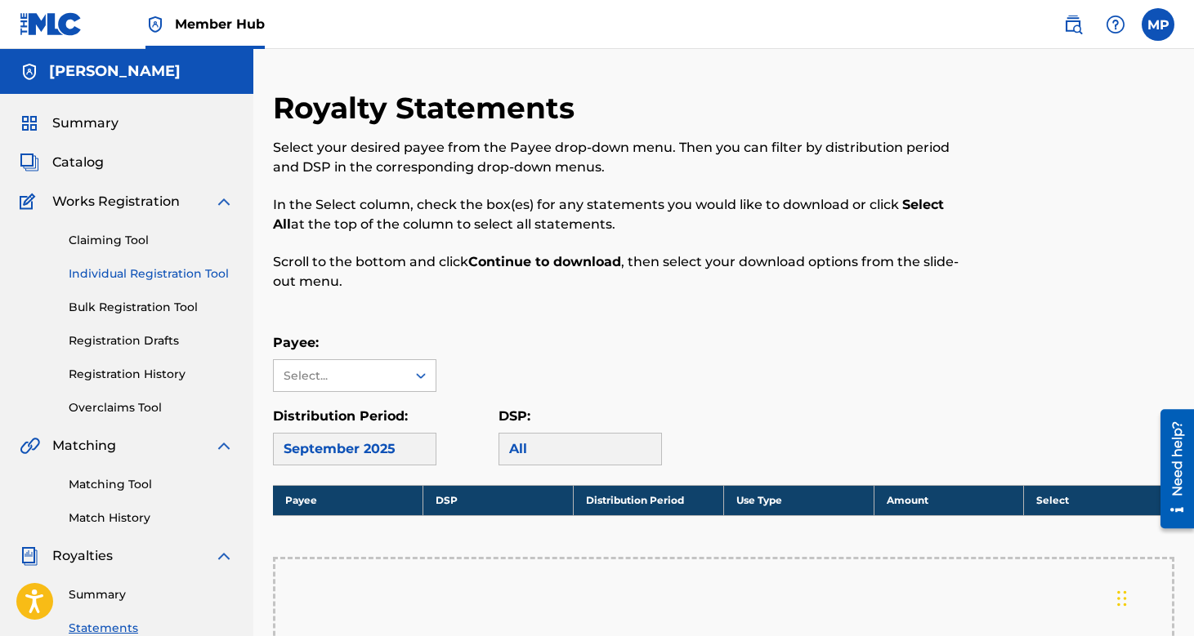
click at [133, 278] on link "Individual Registration Tool" at bounding box center [151, 274] width 165 height 17
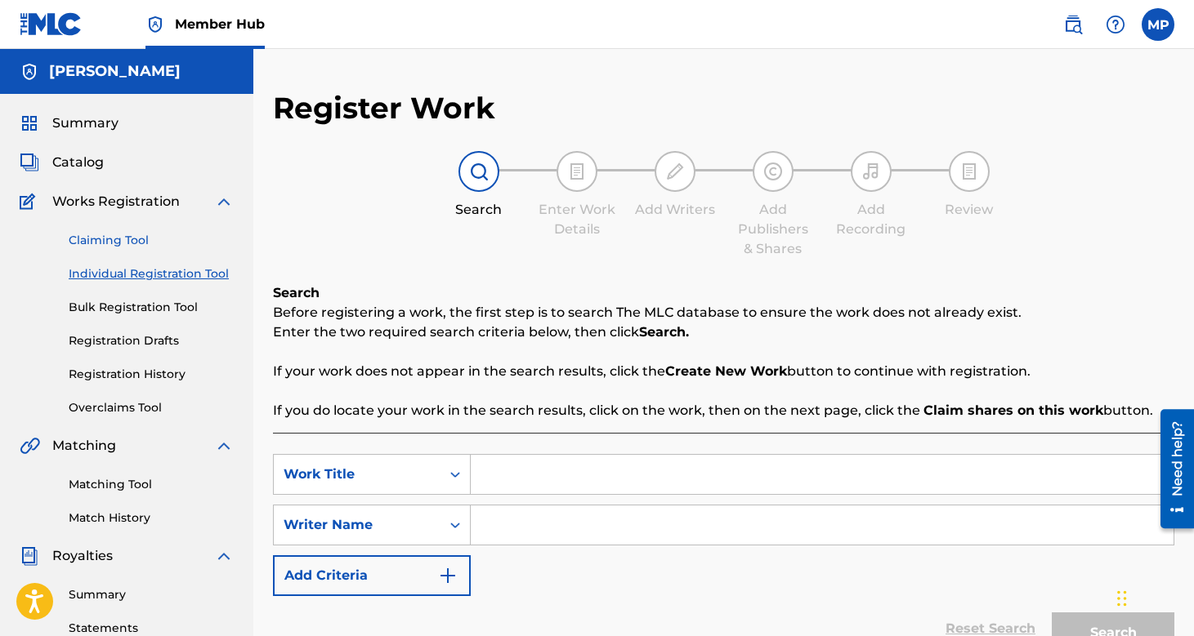
click at [123, 246] on link "Claiming Tool" at bounding box center [151, 240] width 165 height 17
